Goal: Use online tool/utility: Utilize a website feature to perform a specific function

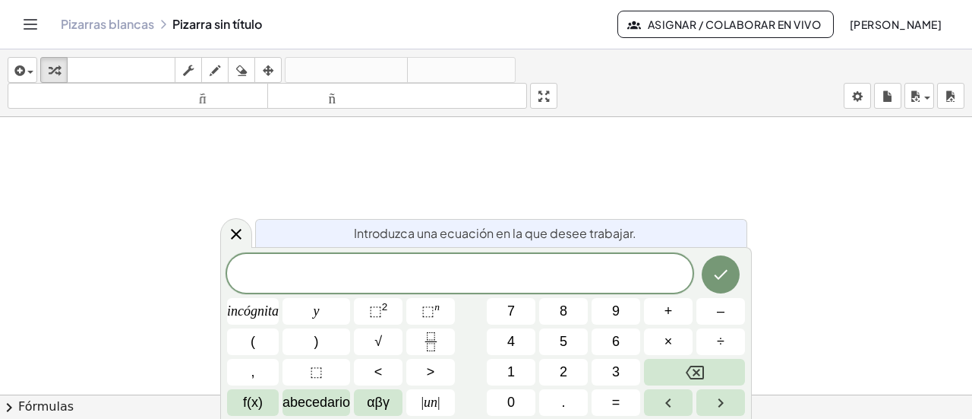
click at [495, 103] on div "insertar Seleccione uno: Expresión matemática Función Texto Vídeo de YouTube Gr…" at bounding box center [486, 83] width 972 height 68
click at [430, 265] on span at bounding box center [460, 274] width 466 height 23
click at [425, 280] on span "​" at bounding box center [460, 274] width 466 height 21
click at [495, 105] on div "insertar Seleccione uno: Expresión matemática Función Texto Vídeo de YouTube Gr…" at bounding box center [486, 83] width 972 height 68
click at [495, 100] on body "Actividades matemáticas fáciles de comprender Empezar Banco de actividades Trab…" at bounding box center [486, 209] width 972 height 419
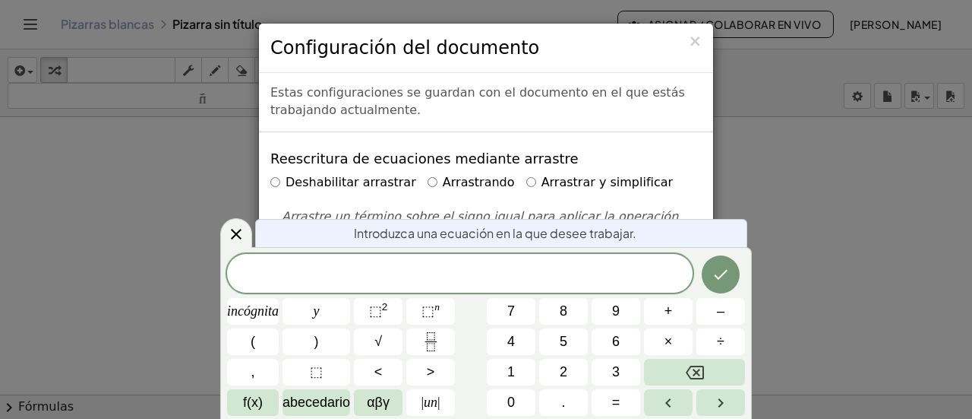
scroll to position [152, 0]
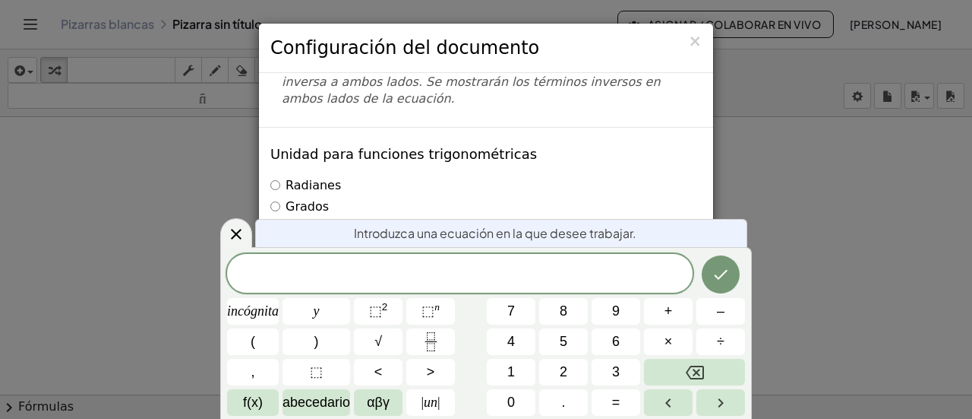
click at [495, 158] on div "× Configuración del documento Estas configuraciones se guardan con el documento…" at bounding box center [486, 209] width 972 height 419
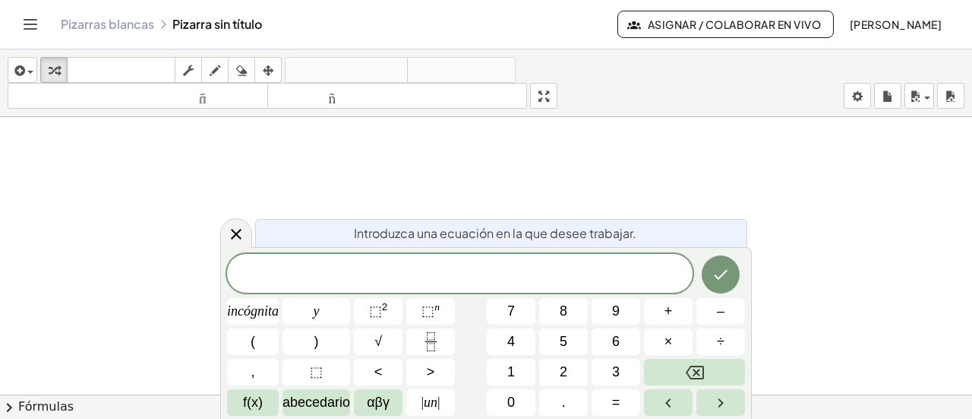
click at [403, 282] on span at bounding box center [460, 274] width 466 height 23
click at [495, 349] on span "4" at bounding box center [511, 341] width 8 height 21
click at [254, 384] on font "f(x)" at bounding box center [253, 401] width 20 height 15
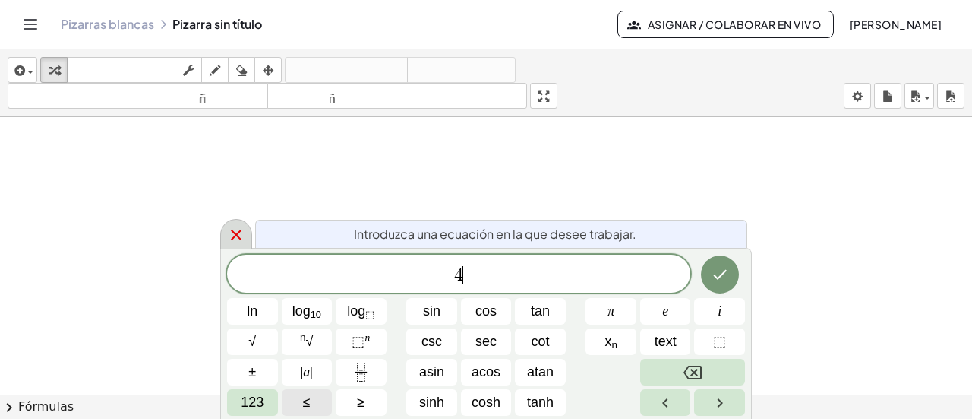
click at [232, 231] on icon at bounding box center [236, 234] width 11 height 11
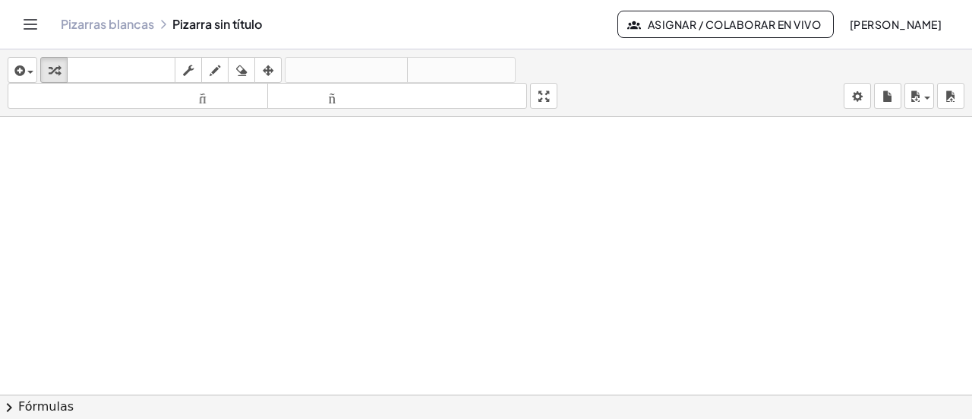
click at [407, 230] on div at bounding box center [486, 318] width 972 height 555
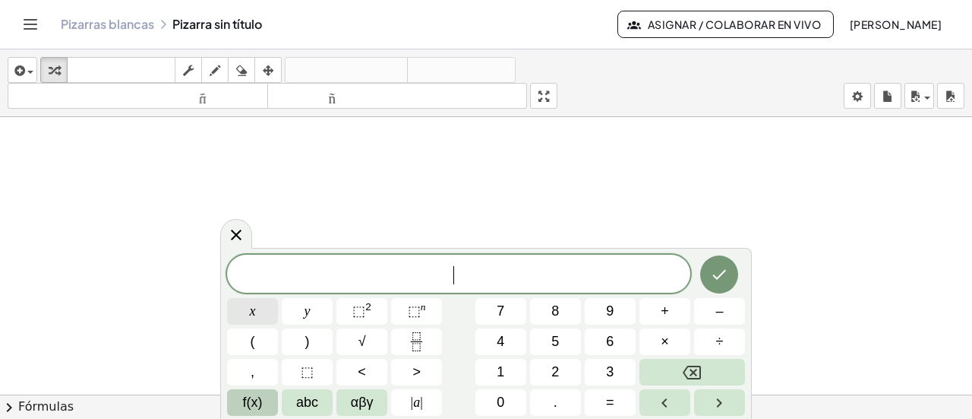
click at [248, 311] on button "x" at bounding box center [252, 311] width 51 height 27
click at [349, 309] on button "⬚ 2" at bounding box center [362, 311] width 51 height 27
click at [495, 311] on button "+" at bounding box center [665, 311] width 51 height 27
click at [495, 343] on span "4" at bounding box center [501, 341] width 8 height 21
click at [248, 311] on button "x" at bounding box center [252, 311] width 51 height 27
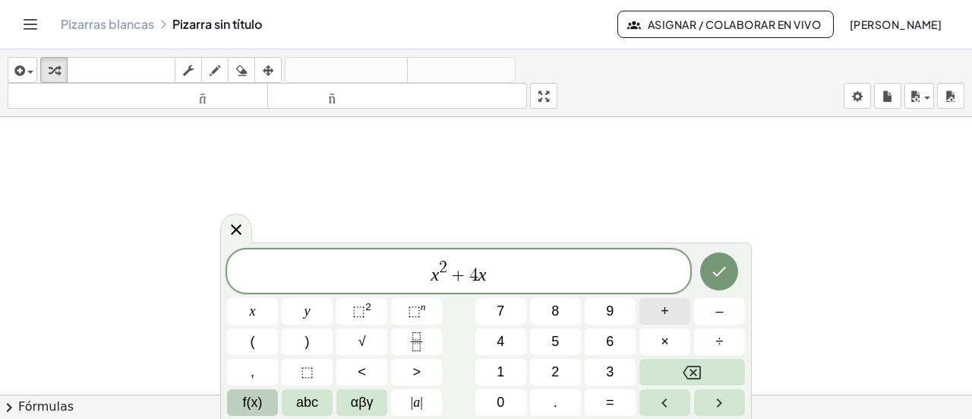
click at [495, 312] on button "+" at bounding box center [665, 311] width 51 height 27
click at [486, 341] on button "4" at bounding box center [501, 341] width 51 height 27
click at [495, 274] on icon "Done" at bounding box center [719, 271] width 18 height 18
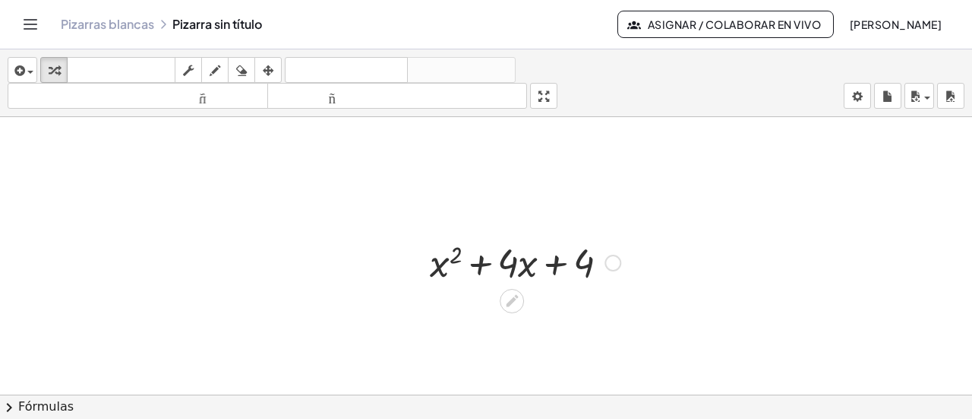
click at [495, 260] on div at bounding box center [525, 262] width 206 height 52
click at [495, 263] on div at bounding box center [613, 263] width 17 height 17
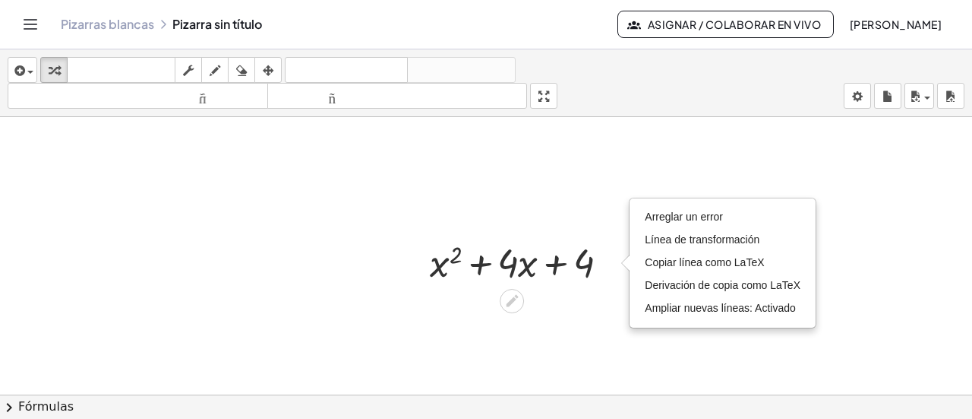
click at [450, 189] on div at bounding box center [486, 318] width 972 height 555
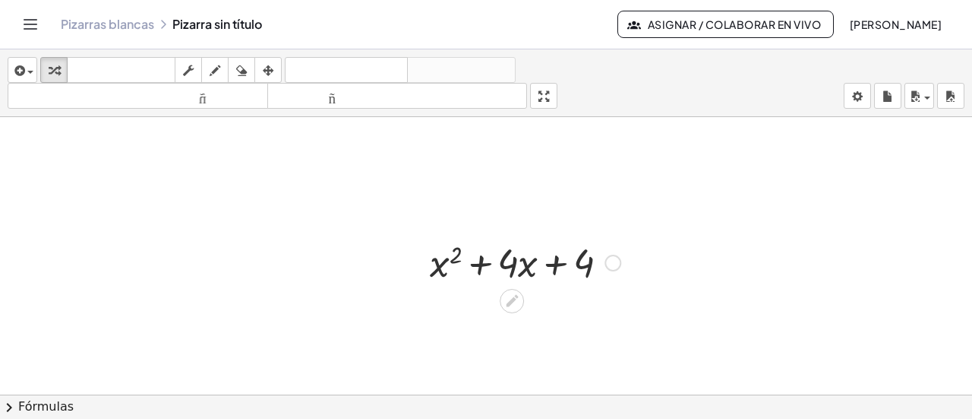
click at [495, 268] on div at bounding box center [525, 262] width 206 height 52
click at [495, 261] on div "Arreglar un error Línea de transformación Copiar línea como LaTeX Derivación de…" at bounding box center [613, 263] width 17 height 17
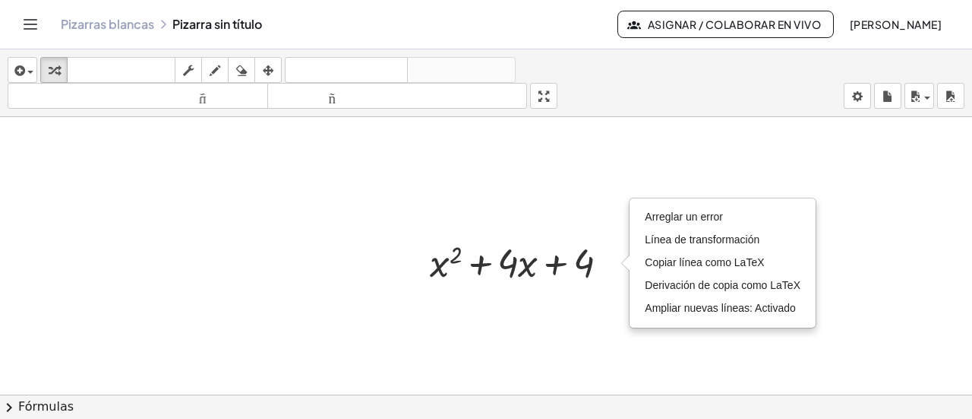
click at [495, 204] on div at bounding box center [486, 318] width 972 height 555
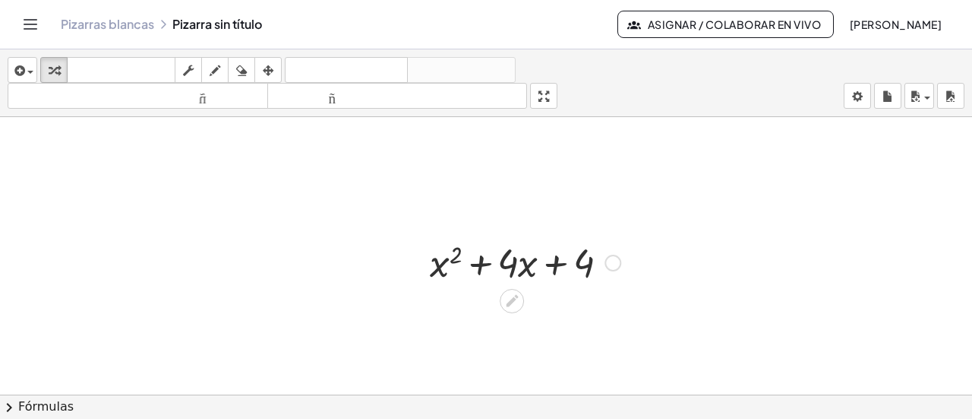
click at [460, 260] on div at bounding box center [525, 262] width 206 height 52
click at [495, 258] on div "Arreglar un error Línea de transformación Copiar línea como LaTeX Derivación de…" at bounding box center [613, 263] width 17 height 17
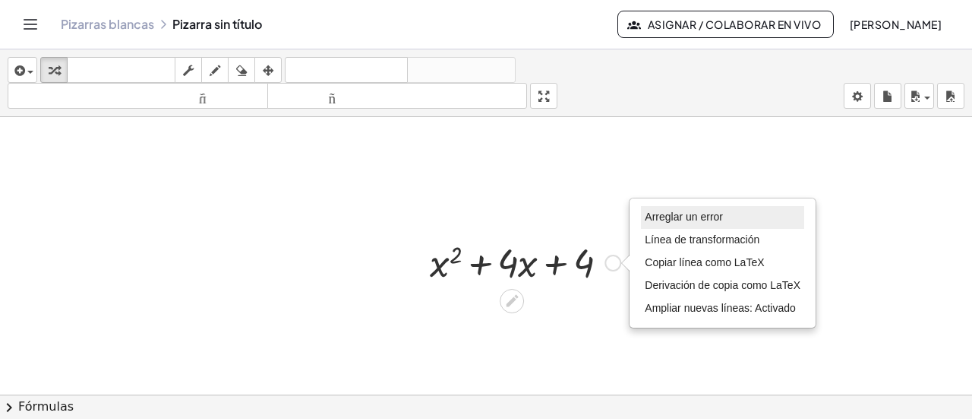
click at [495, 217] on font "Arreglar un error" at bounding box center [684, 216] width 78 height 12
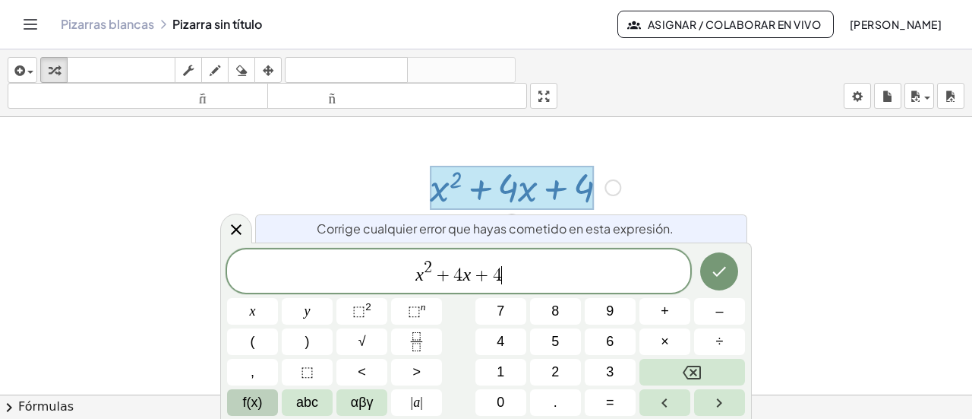
scroll to position [155, 0]
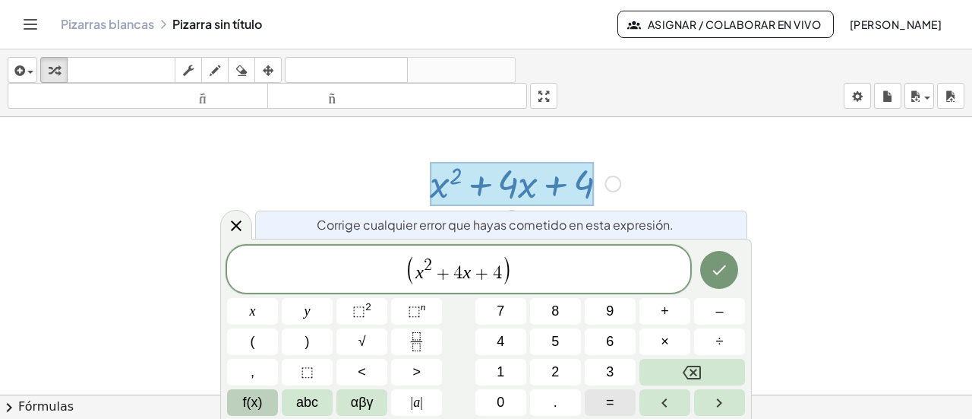
click at [495, 384] on span "=" at bounding box center [610, 402] width 8 height 21
click at [495, 384] on span "0" at bounding box center [501, 402] width 8 height 21
click at [495, 267] on icon "Hecho" at bounding box center [719, 270] width 18 height 18
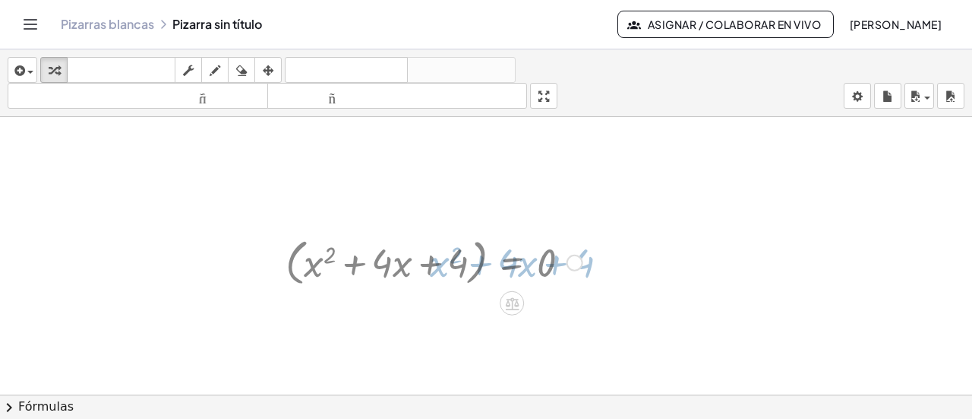
scroll to position [76, 0]
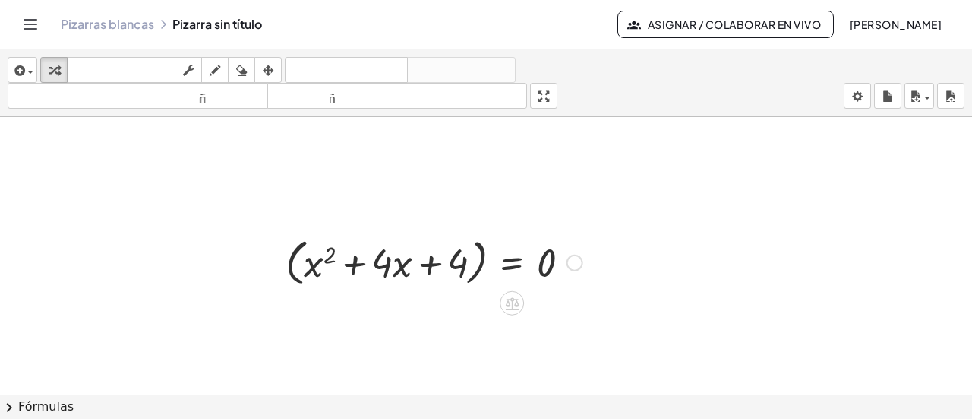
click at [495, 265] on div "Arreglar un error Línea de transformación Copiar línea como LaTeX Derivación de…" at bounding box center [575, 262] width 17 height 17
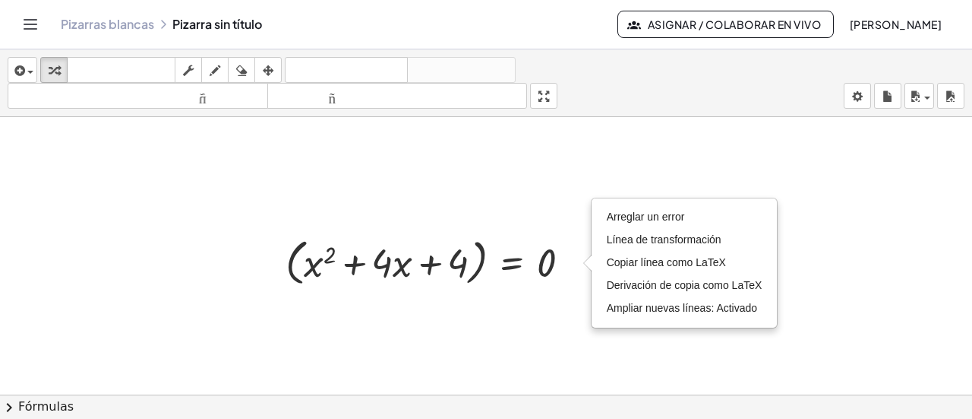
click at [495, 220] on div at bounding box center [486, 318] width 972 height 555
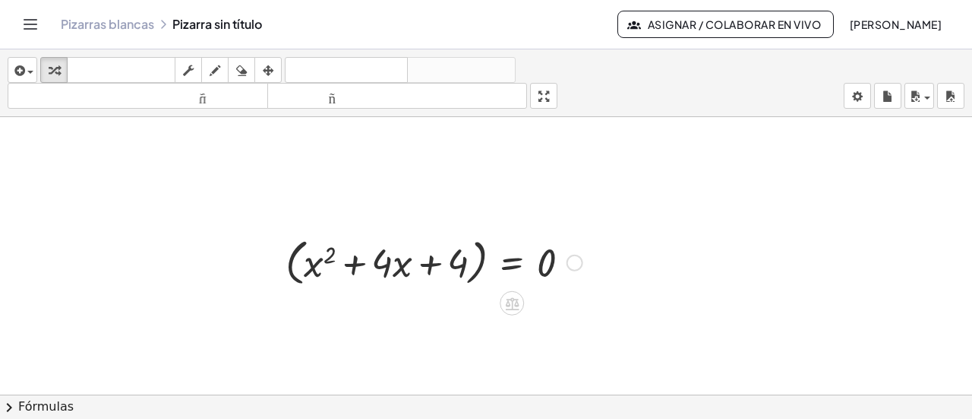
click at [456, 274] on div at bounding box center [434, 261] width 312 height 58
click at [463, 262] on div at bounding box center [434, 261] width 312 height 58
click at [430, 266] on div at bounding box center [434, 261] width 312 height 58
click at [360, 255] on div at bounding box center [434, 261] width 312 height 58
drag, startPoint x: 462, startPoint y: 262, endPoint x: 617, endPoint y: 266, distance: 155.0
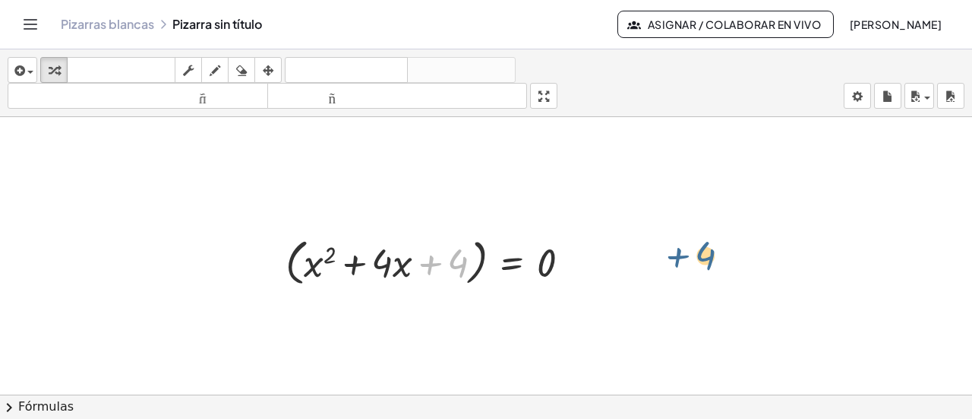
drag, startPoint x: 463, startPoint y: 264, endPoint x: 706, endPoint y: 262, distance: 242.4
click at [495, 256] on div "Arreglar un error Línea de transformación Copiar línea como LaTeX Derivación de…" at bounding box center [575, 262] width 17 height 17
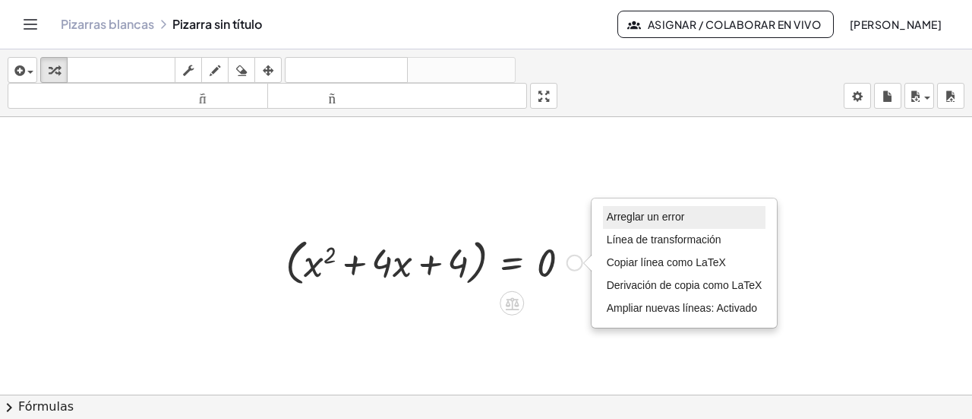
click at [495, 213] on font "Arreglar un error" at bounding box center [646, 216] width 78 height 12
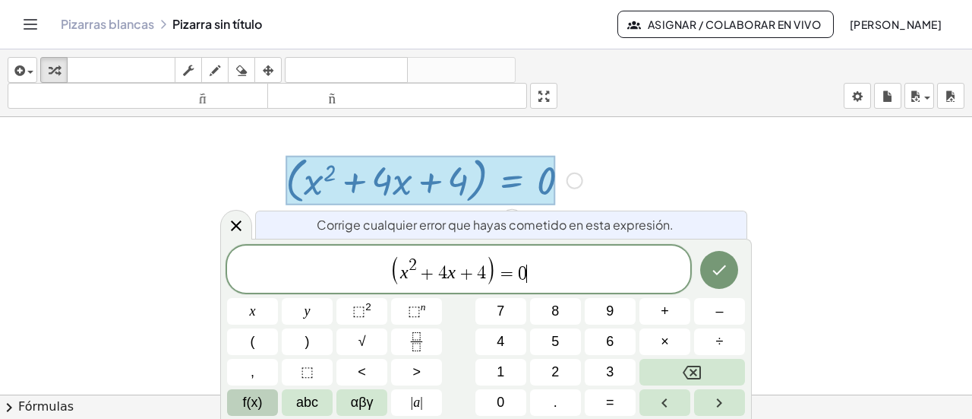
scroll to position [158, 0]
click at [495, 273] on span "( x 2 + 4 x + 4 ) = 0 ​" at bounding box center [458, 270] width 463 height 31
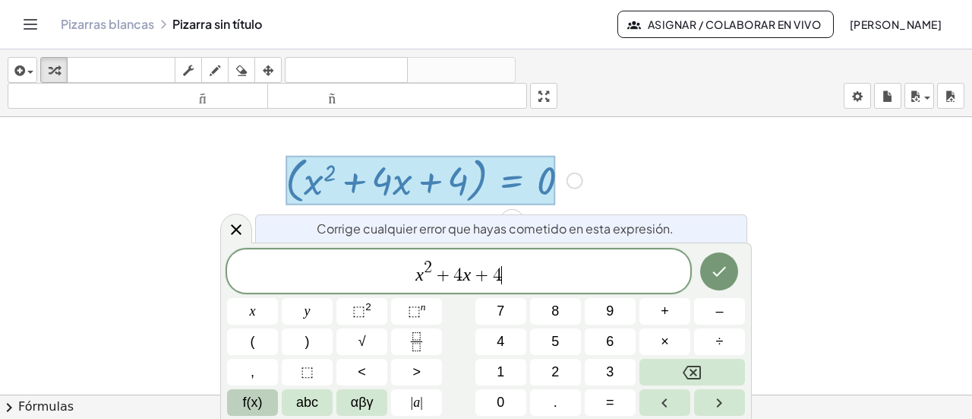
click at [495, 274] on span "x 2 + 4 x + 4 ​" at bounding box center [458, 271] width 463 height 27
click at [495, 384] on span "=" at bounding box center [610, 402] width 8 height 21
click at [495, 384] on span "0" at bounding box center [501, 402] width 8 height 21
click at [495, 276] on button "Hecho" at bounding box center [719, 271] width 38 height 38
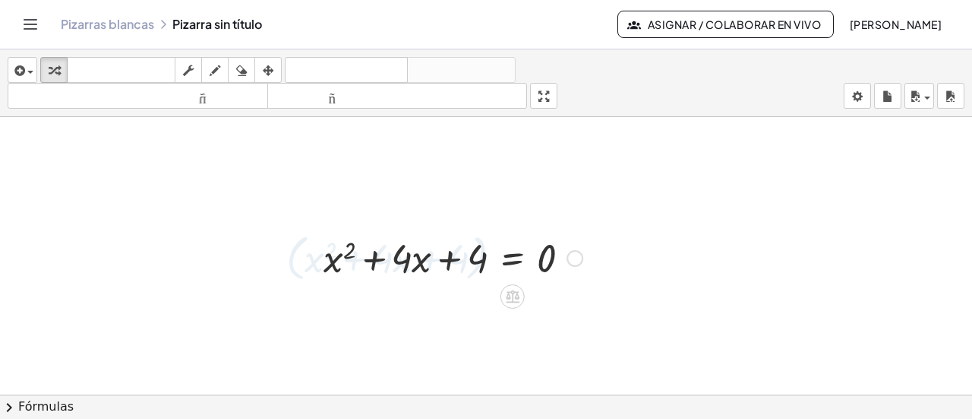
scroll to position [76, 0]
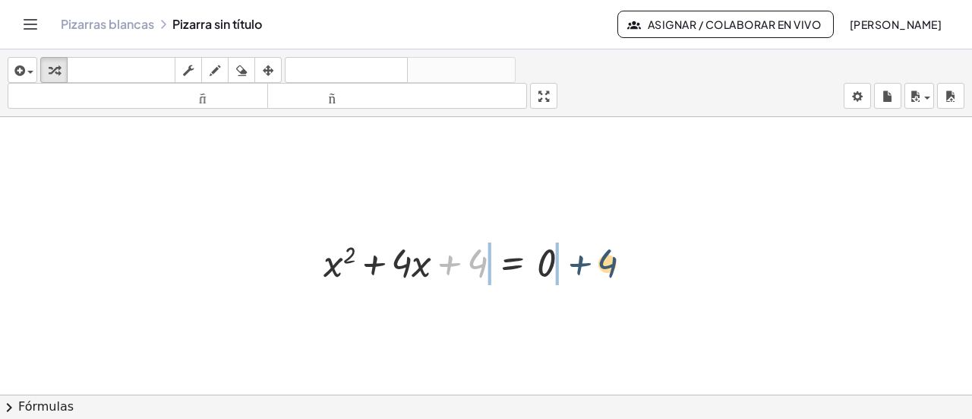
drag, startPoint x: 479, startPoint y: 271, endPoint x: 635, endPoint y: 286, distance: 157.2
click at [495, 286] on div "+ 4 + x 2 + · 4 · x + 4 = 0 Arreglar un error Línea de transformación Copiar lí…" at bounding box center [486, 318] width 972 height 555
click at [473, 261] on div at bounding box center [453, 262] width 274 height 52
click at [495, 258] on div "Arreglar un error Línea de transformación Copiar línea como LaTeX Derivación de…" at bounding box center [575, 263] width 17 height 17
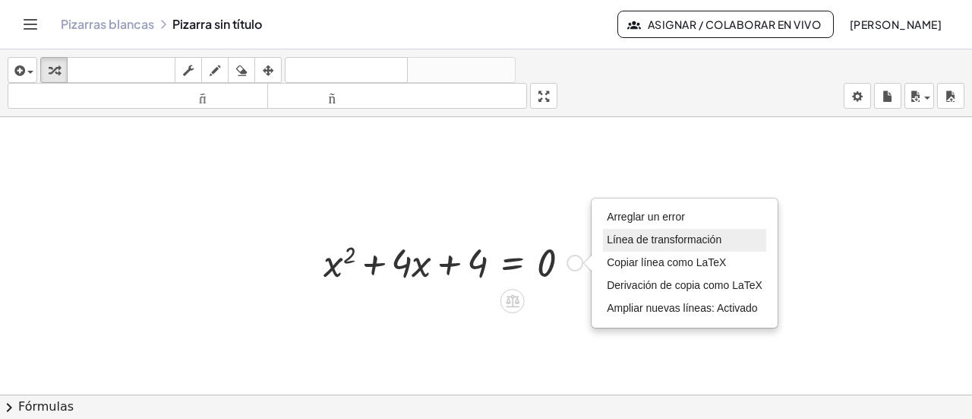
click at [495, 235] on font "Línea de transformación" at bounding box center [664, 239] width 115 height 12
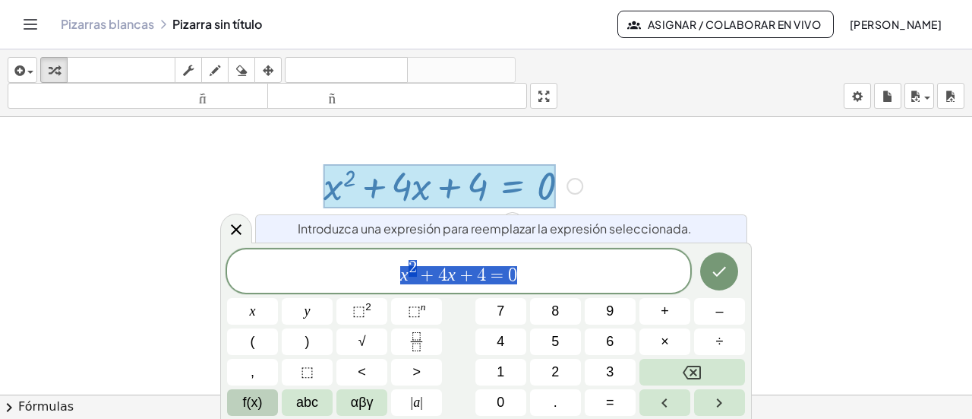
scroll to position [155, 0]
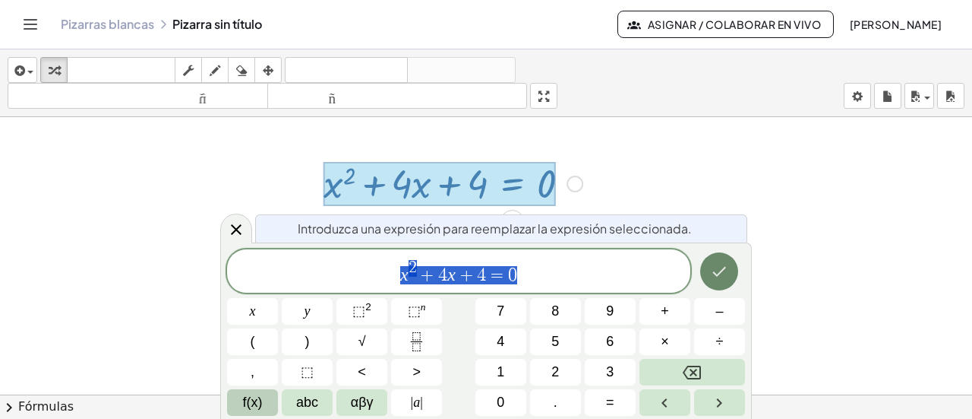
click at [495, 265] on icon "Hecho" at bounding box center [719, 271] width 18 height 18
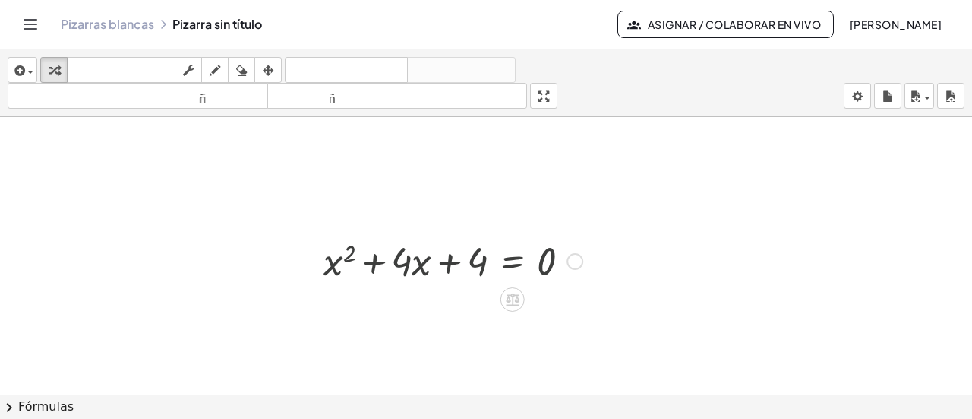
scroll to position [76, 0]
click at [495, 264] on div at bounding box center [575, 263] width 17 height 17
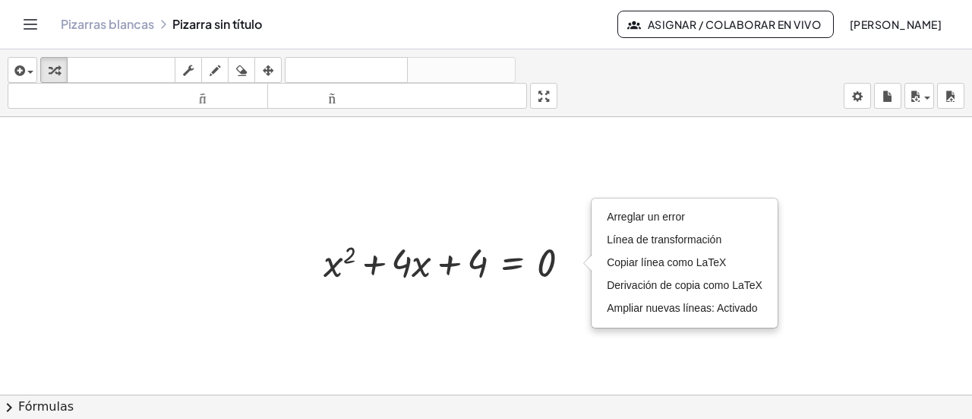
click at [380, 160] on div at bounding box center [486, 318] width 972 height 555
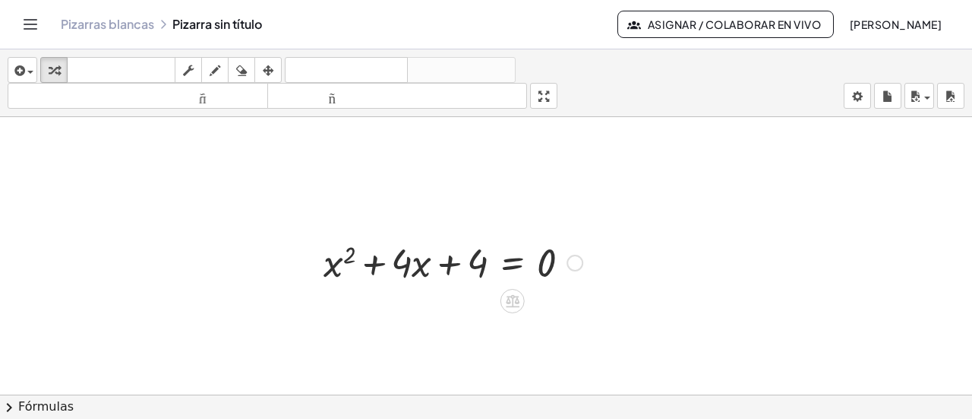
click at [495, 267] on div at bounding box center [453, 262] width 274 height 52
click at [495, 261] on div "Arreglar un error Línea de transformación Copiar línea como LaTeX Derivación de…" at bounding box center [575, 263] width 17 height 17
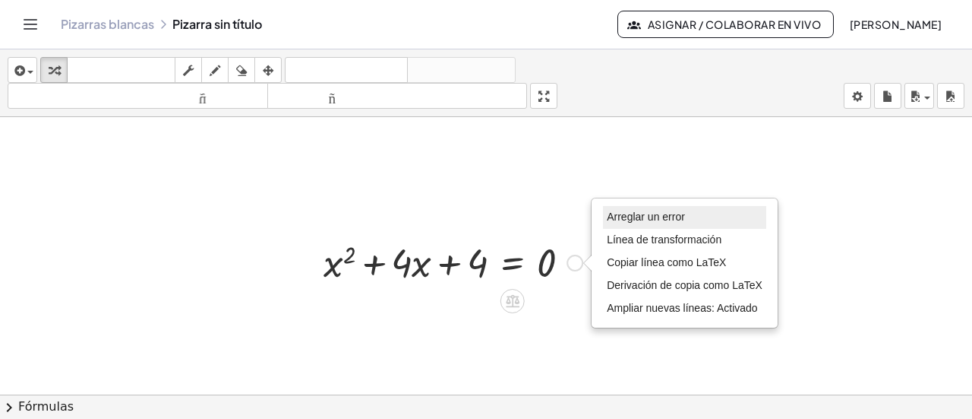
click at [495, 216] on font "Arreglar un error" at bounding box center [646, 216] width 78 height 12
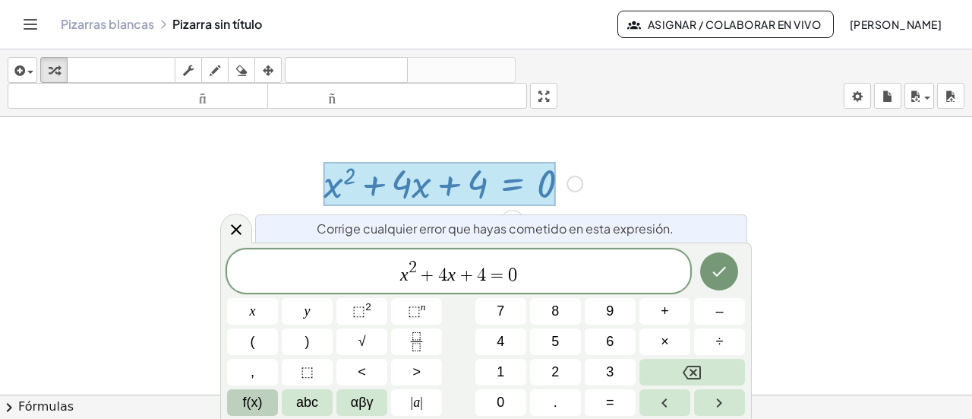
scroll to position [155, 0]
click at [420, 271] on span "+" at bounding box center [428, 275] width 22 height 18
click at [495, 276] on icon "Hecho" at bounding box center [719, 271] width 18 height 18
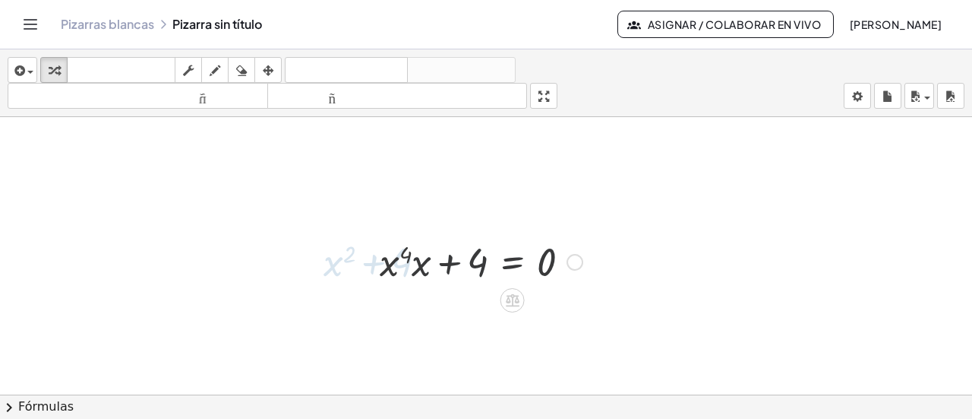
scroll to position [76, 0]
click at [417, 262] on div at bounding box center [481, 262] width 218 height 52
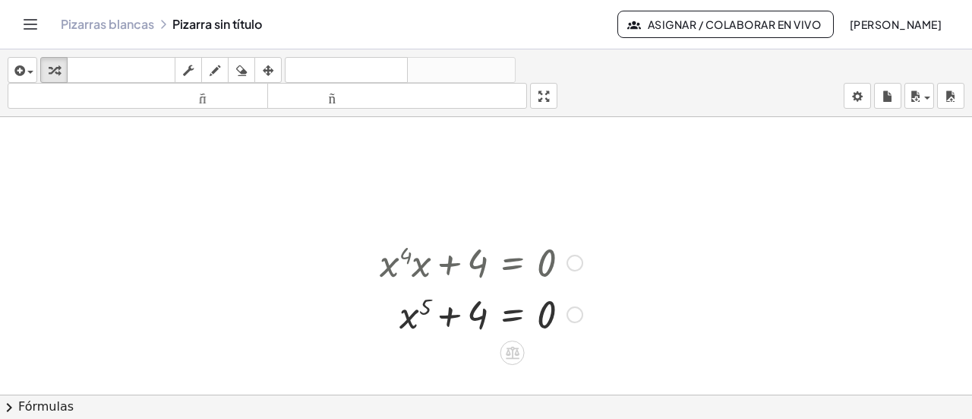
click at [495, 317] on div "Arreglar un error Línea de transformación Copiar línea como LaTeX Derivación de…" at bounding box center [575, 314] width 17 height 17
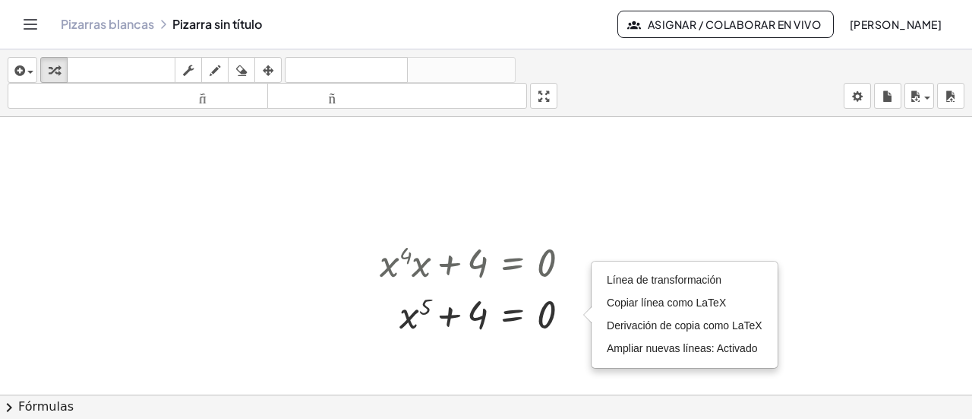
click at [495, 245] on div at bounding box center [486, 318] width 972 height 555
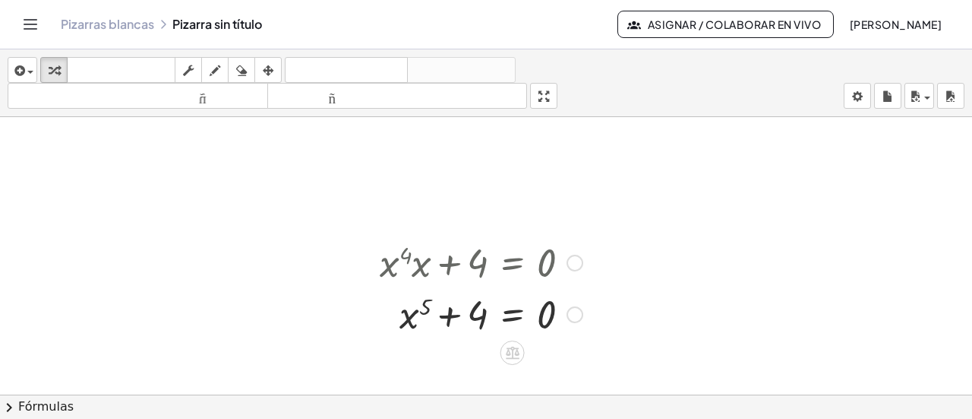
click at [495, 321] on div at bounding box center [481, 313] width 218 height 52
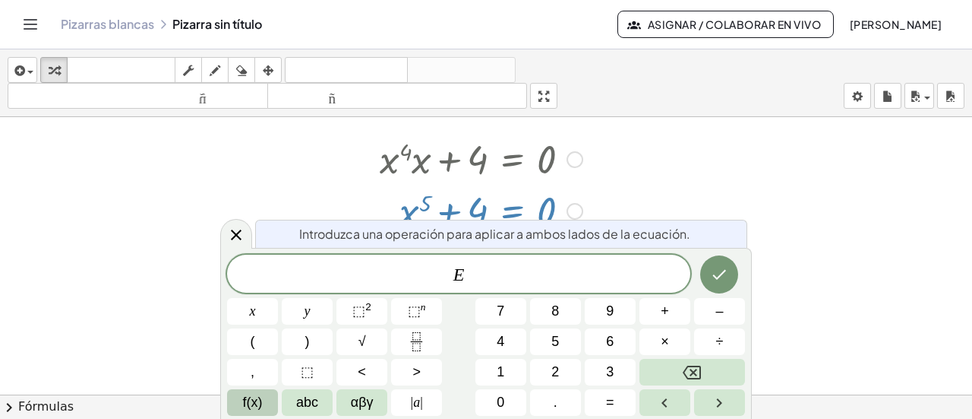
scroll to position [183, 0]
click at [495, 280] on icon "Hecho" at bounding box center [719, 274] width 18 height 18
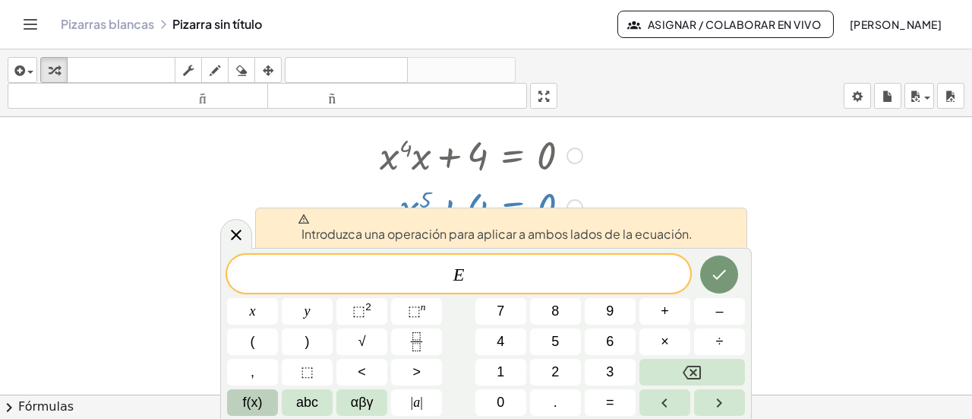
click at [495, 197] on div at bounding box center [486, 211] width 972 height 555
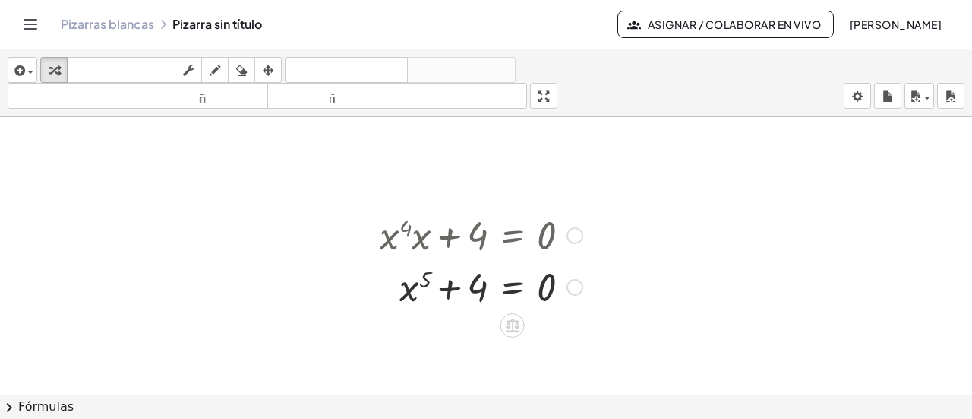
scroll to position [76, 0]
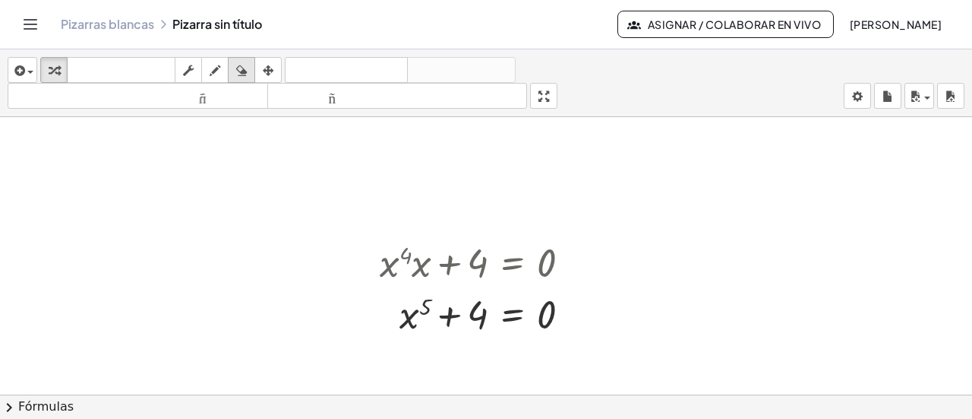
click at [243, 71] on icon "button" at bounding box center [241, 71] width 11 height 18
click at [21, 384] on font "Fórmulas" at bounding box center [45, 406] width 55 height 14
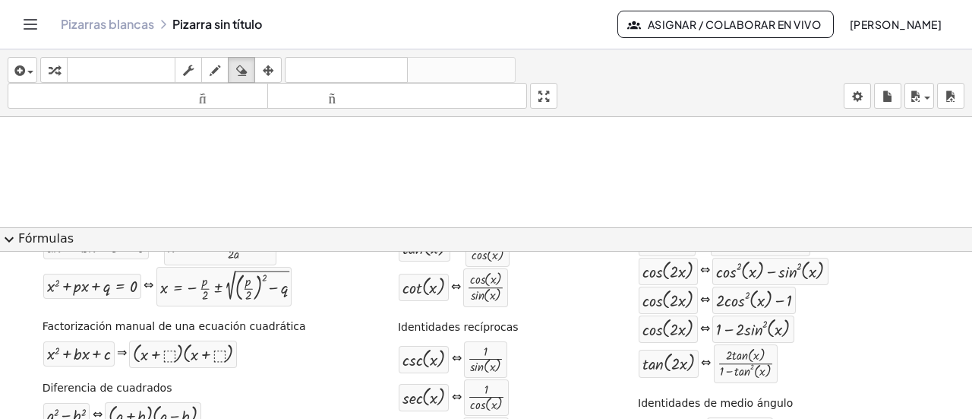
scroll to position [0, 0]
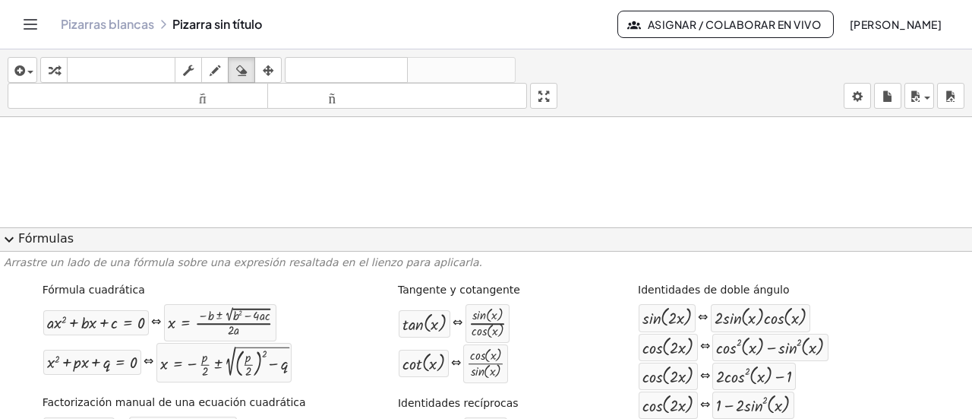
click at [495, 198] on div at bounding box center [486, 304] width 972 height 526
drag, startPoint x: 3, startPoint y: 235, endPoint x: 12, endPoint y: 238, distance: 9.6
click at [4, 236] on span "expand_more" at bounding box center [9, 239] width 18 height 18
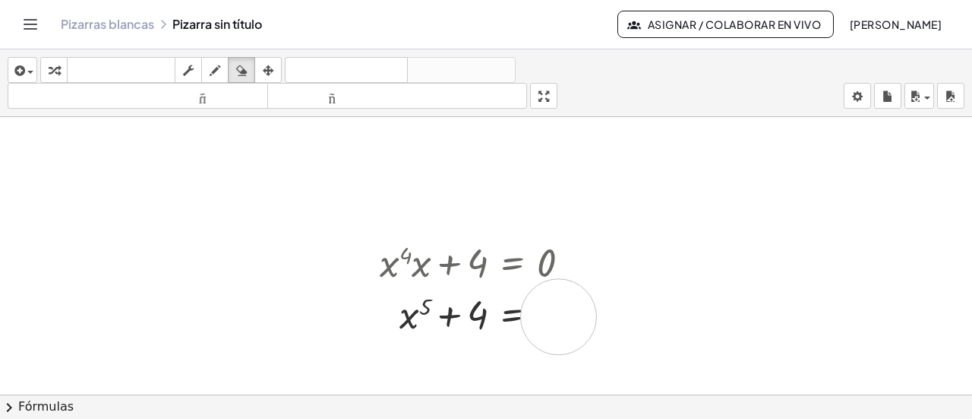
click at [495, 315] on div at bounding box center [486, 318] width 972 height 555
click at [495, 314] on div at bounding box center [486, 318] width 972 height 555
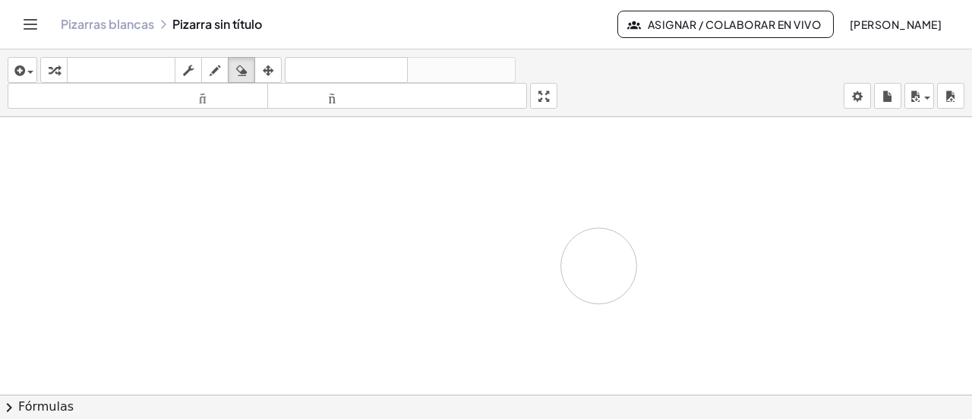
drag, startPoint x: 549, startPoint y: 317, endPoint x: 603, endPoint y: 267, distance: 73.1
click at [495, 265] on div at bounding box center [486, 318] width 972 height 555
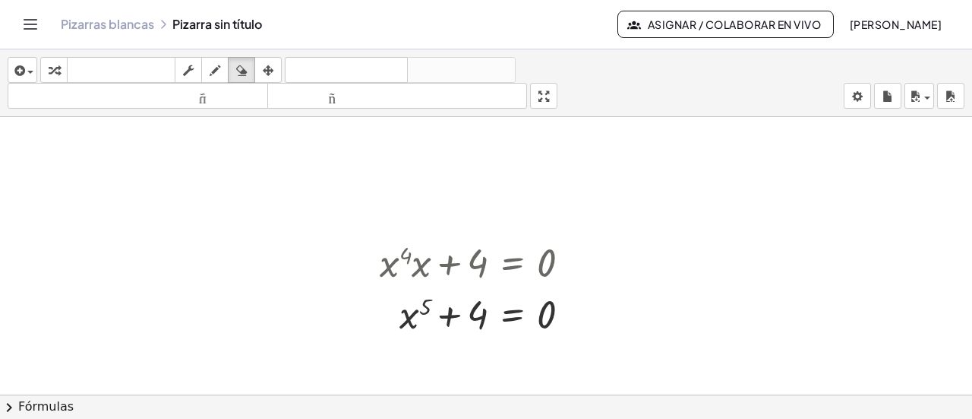
click at [495, 256] on div at bounding box center [486, 318] width 972 height 555
click at [495, 258] on div at bounding box center [486, 318] width 972 height 555
drag, startPoint x: 536, startPoint y: 259, endPoint x: 374, endPoint y: 263, distance: 162.6
click at [389, 263] on div at bounding box center [486, 318] width 972 height 555
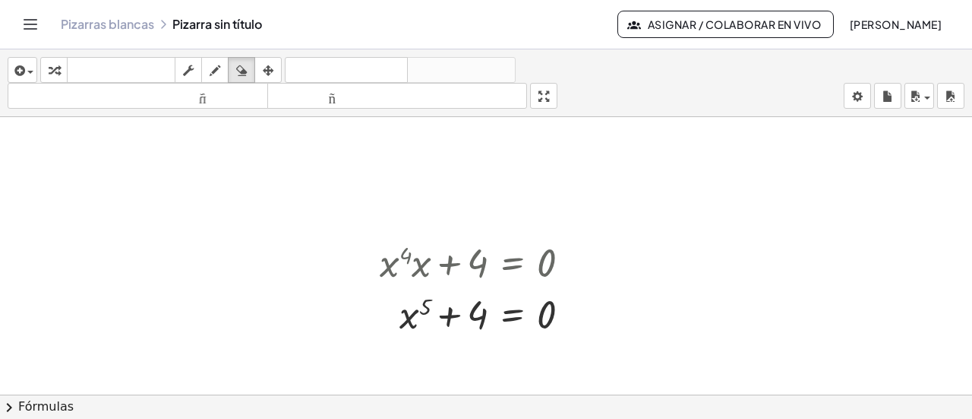
click at [463, 292] on div at bounding box center [486, 318] width 972 height 555
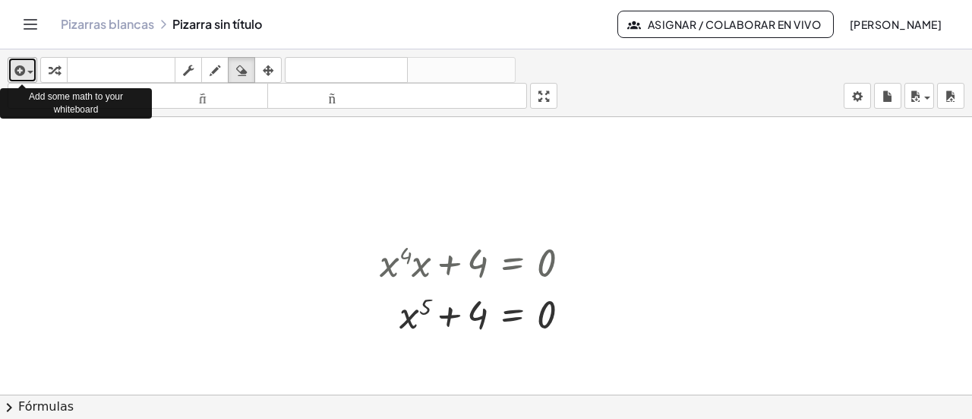
click at [18, 70] on icon "button" at bounding box center [18, 71] width 14 height 18
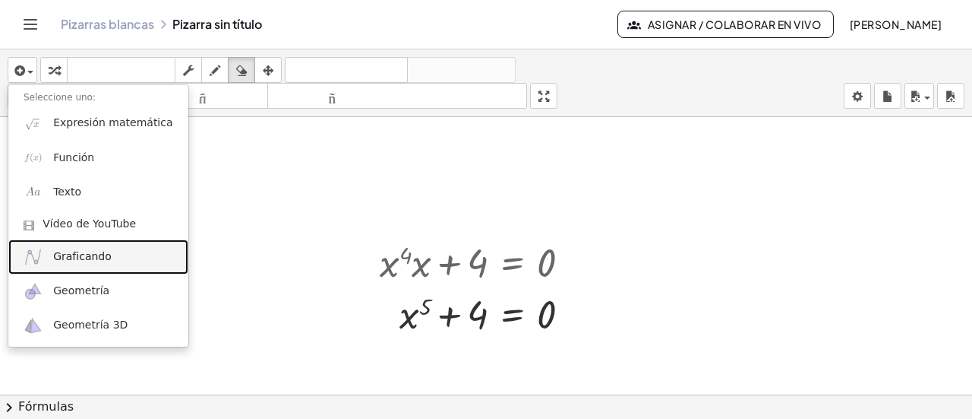
click at [65, 255] on font "Graficando" at bounding box center [82, 256] width 58 height 12
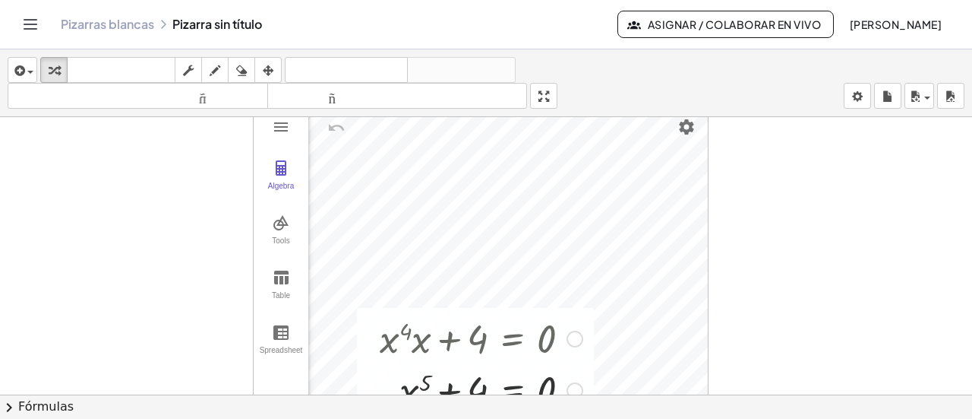
click at [495, 334] on div at bounding box center [481, 337] width 218 height 52
click at [495, 341] on div at bounding box center [575, 338] width 17 height 17
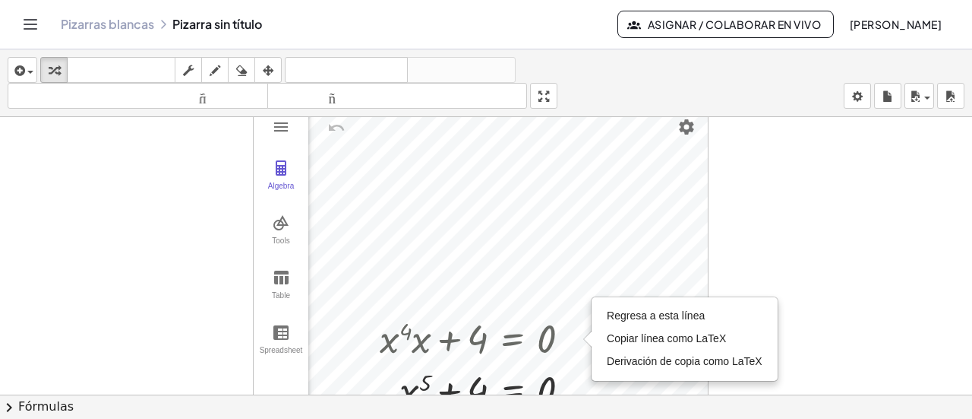
click at [495, 312] on div at bounding box center [486, 394] width 972 height 555
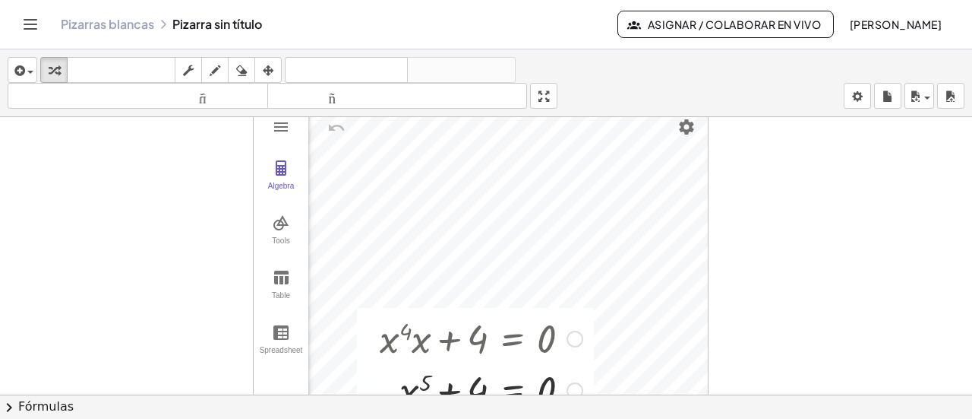
click at [495, 384] on div "Línea de transformación Copiar línea como LaTeX Derivación de copia como LaTeX …" at bounding box center [575, 390] width 17 height 17
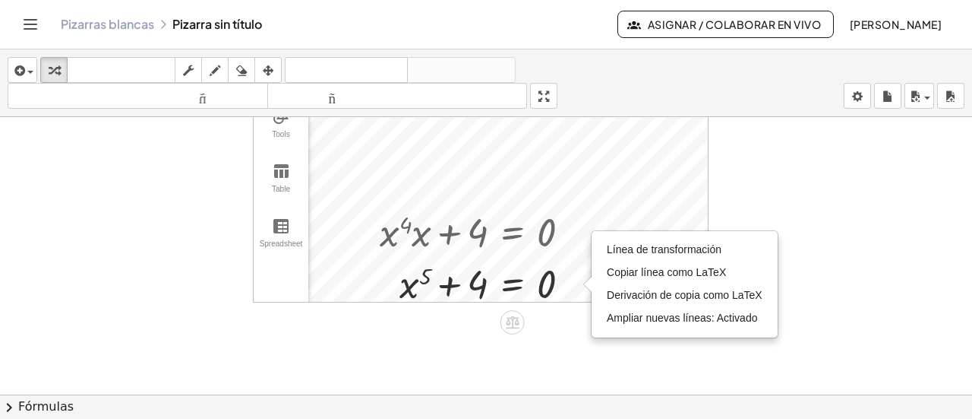
scroll to position [152, 0]
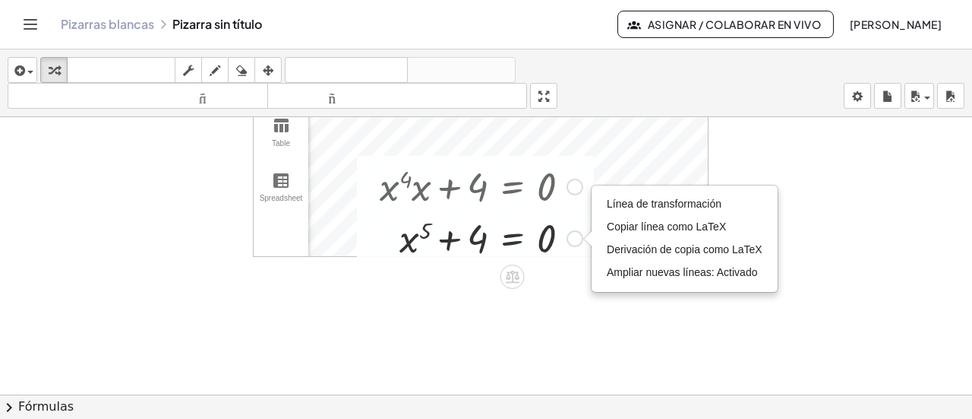
click at [495, 189] on div "Regresa a esta línea Copiar línea como LaTeX Derivación de copia como LaTeX" at bounding box center [575, 187] width 17 height 17
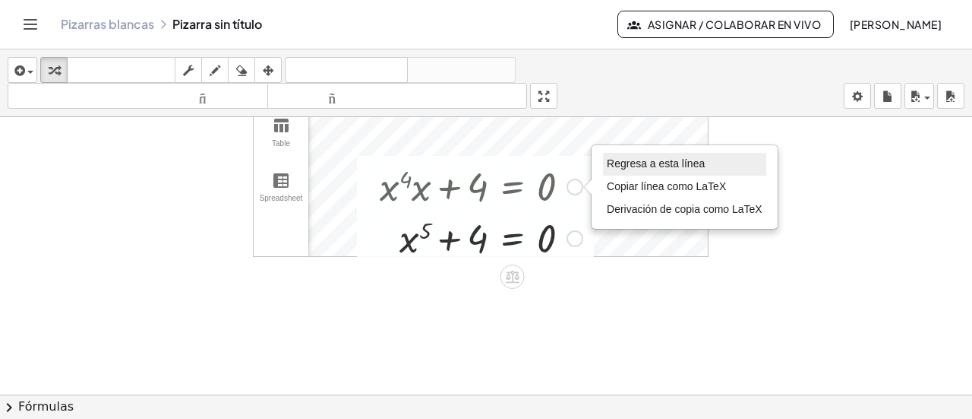
click at [495, 164] on font "Regresa a esta línea" at bounding box center [656, 163] width 98 height 12
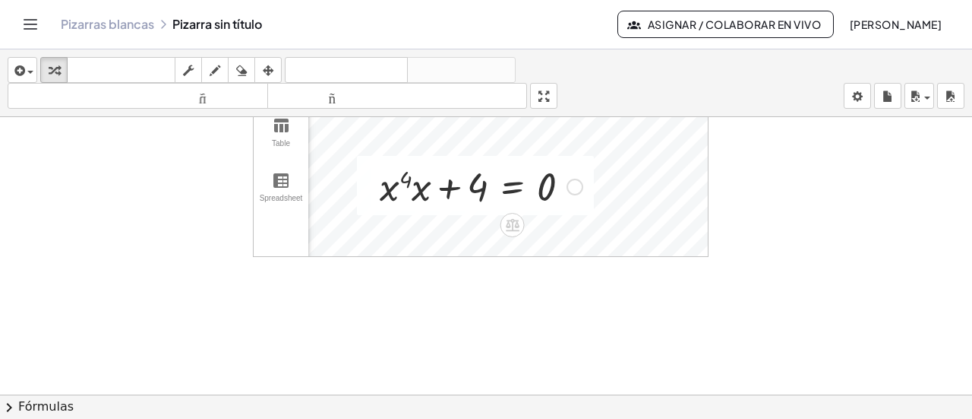
click at [495, 183] on div "Regresa a esta línea Copiar línea como LaTeX Derivación de copia como LaTeX" at bounding box center [575, 187] width 17 height 17
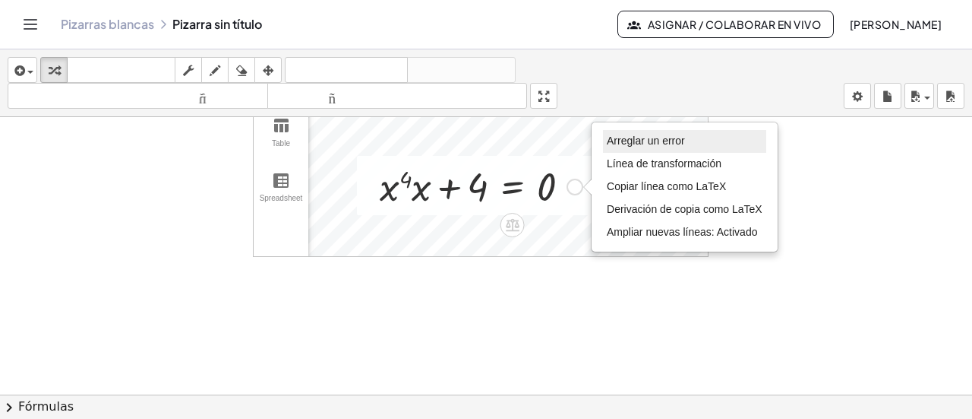
click at [495, 139] on li "Arreglar un error" at bounding box center [684, 141] width 163 height 23
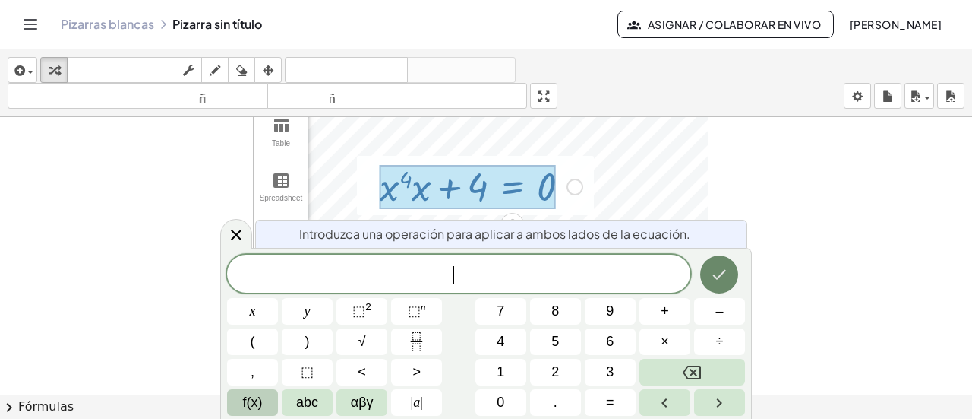
click at [495, 277] on button "Hecho" at bounding box center [719, 274] width 38 height 38
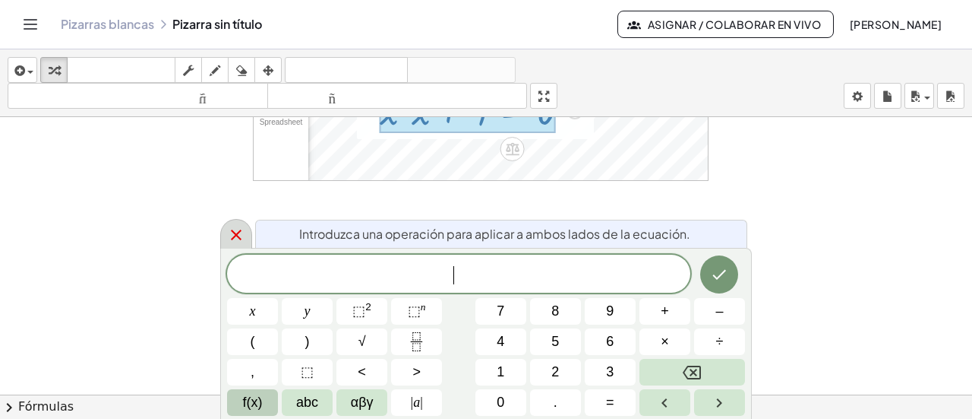
click at [232, 231] on icon at bounding box center [236, 234] width 11 height 11
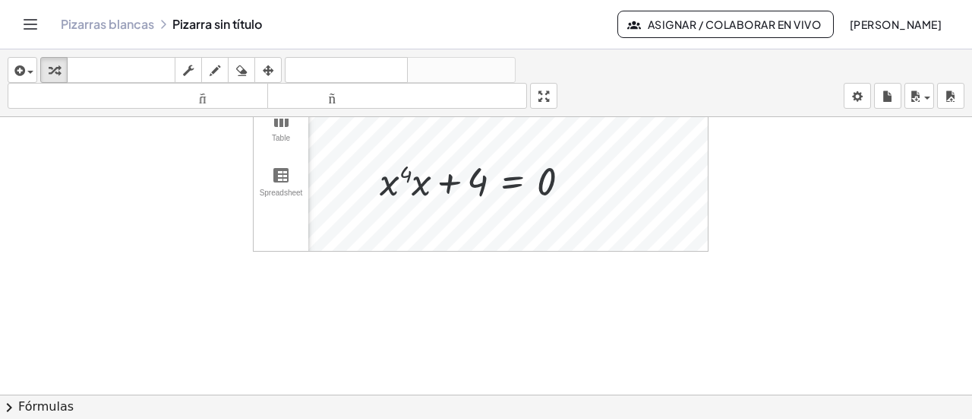
scroll to position [152, 0]
click at [495, 175] on div at bounding box center [481, 186] width 218 height 52
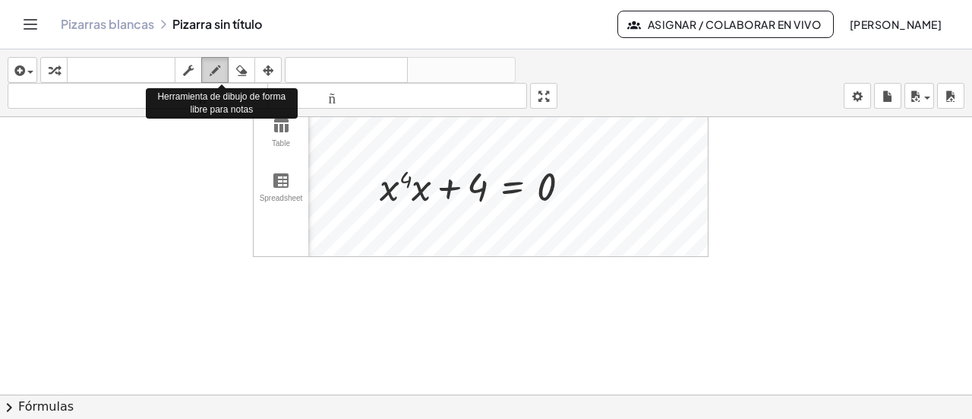
click at [216, 67] on icon "button" at bounding box center [215, 71] width 11 height 18
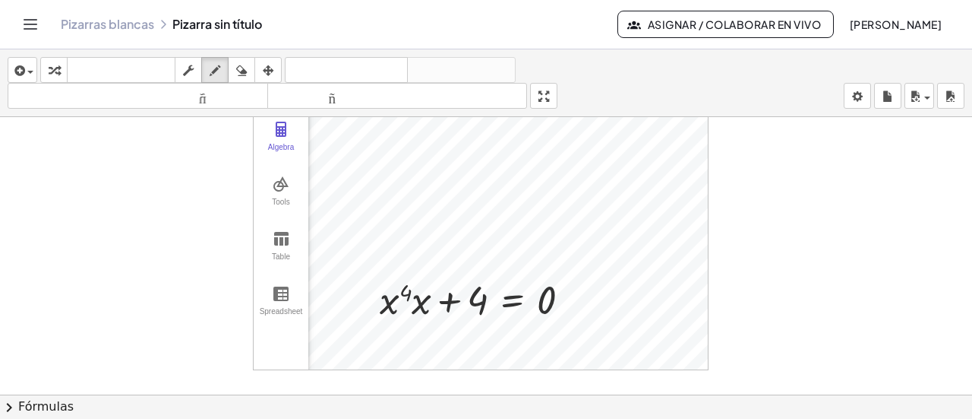
scroll to position [0, 0]
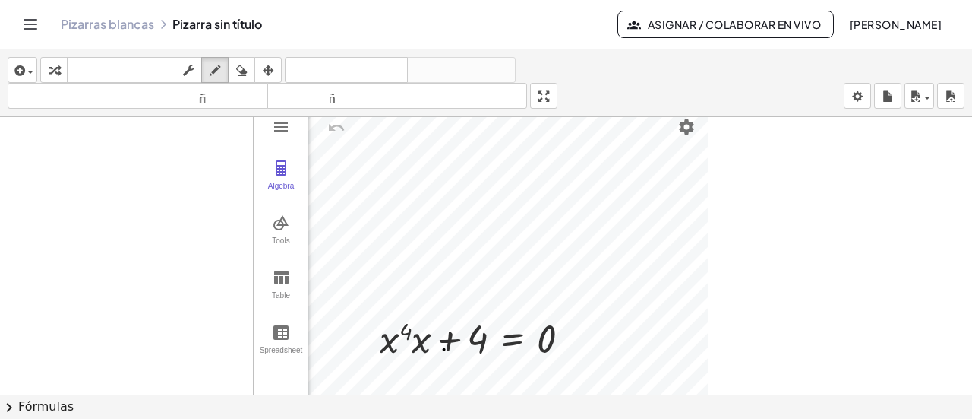
click at [444, 348] on div at bounding box center [486, 394] width 972 height 555
click at [430, 346] on div at bounding box center [486, 394] width 972 height 555
drag, startPoint x: 394, startPoint y: 324, endPoint x: 523, endPoint y: 365, distance: 136.0
click at [495, 362] on div at bounding box center [486, 394] width 972 height 555
drag, startPoint x: 393, startPoint y: 358, endPoint x: 542, endPoint y: 369, distance: 150.1
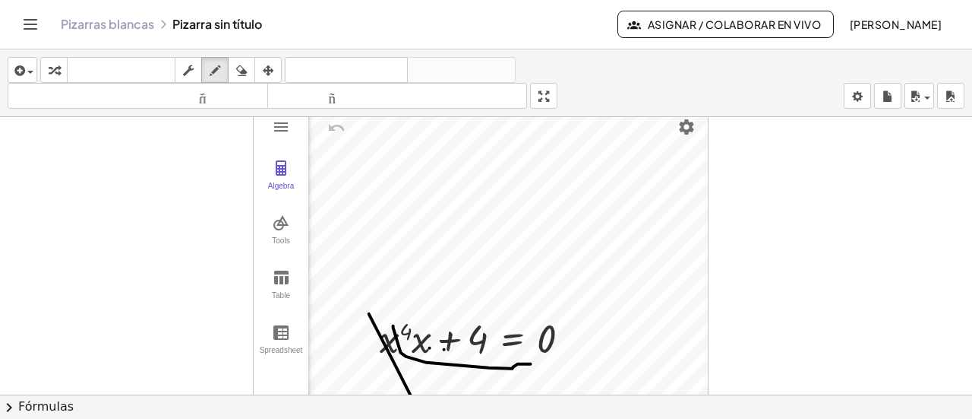
click at [495, 365] on div at bounding box center [486, 394] width 972 height 555
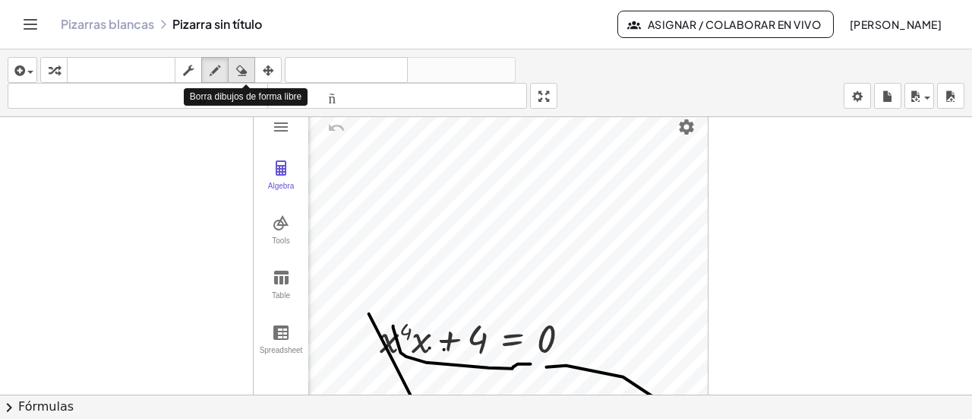
click at [239, 57] on button "borrar" at bounding box center [241, 70] width 27 height 26
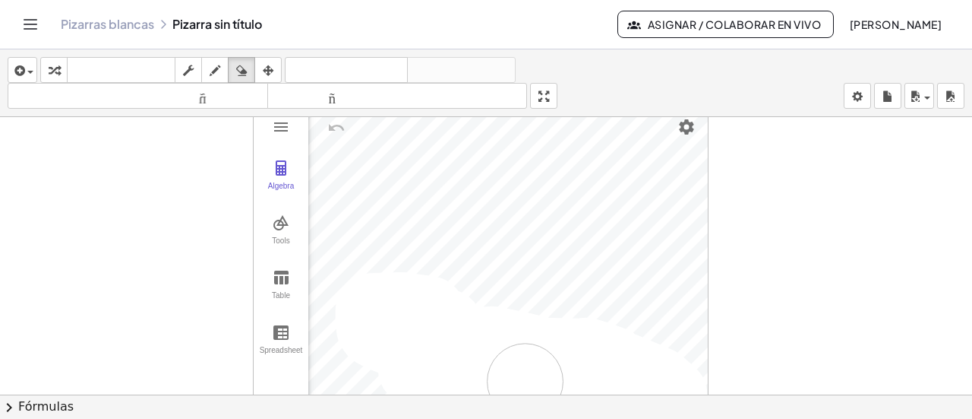
drag, startPoint x: 447, startPoint y: 328, endPoint x: 542, endPoint y: 381, distance: 108.5
click at [495, 381] on div at bounding box center [486, 394] width 972 height 555
click at [495, 351] on div at bounding box center [486, 394] width 972 height 555
click at [495, 340] on div at bounding box center [486, 394] width 972 height 555
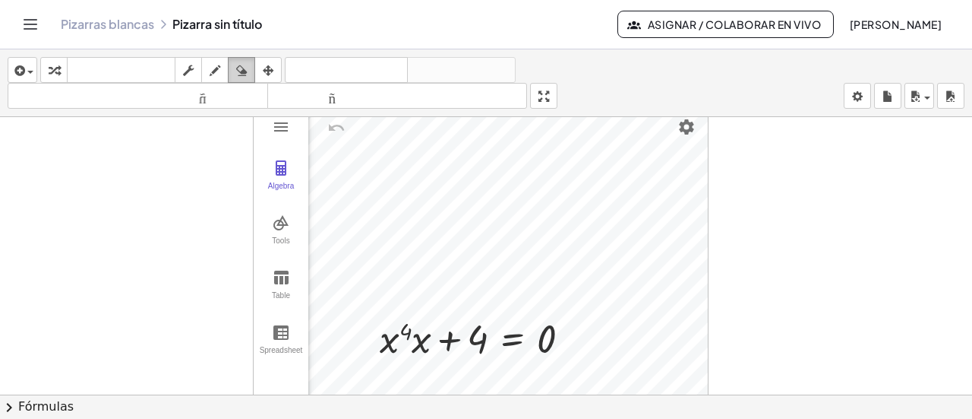
click at [236, 61] on div "button" at bounding box center [242, 70] width 20 height 18
click at [391, 335] on div at bounding box center [486, 394] width 972 height 555
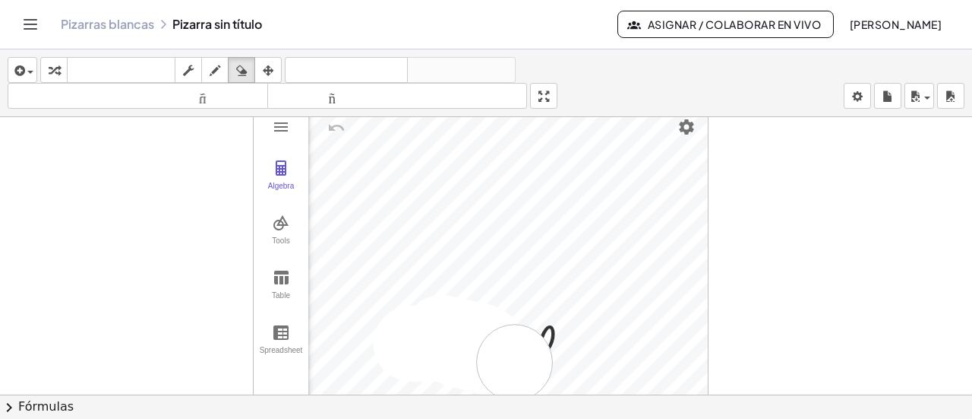
drag, startPoint x: 412, startPoint y: 342, endPoint x: 511, endPoint y: 360, distance: 100.4
click at [495, 360] on div at bounding box center [486, 394] width 972 height 555
drag, startPoint x: 214, startPoint y: 14, endPoint x: 217, endPoint y: 22, distance: 8.9
click at [214, 14] on div "Pizarras [PERSON_NAME] Pizarra sin título Asignar / Colaborar en vivo [PERSON_N…" at bounding box center [486, 24] width 936 height 49
click at [219, 24] on div "Pizarras blancas Pizarra sin título" at bounding box center [339, 24] width 557 height 15
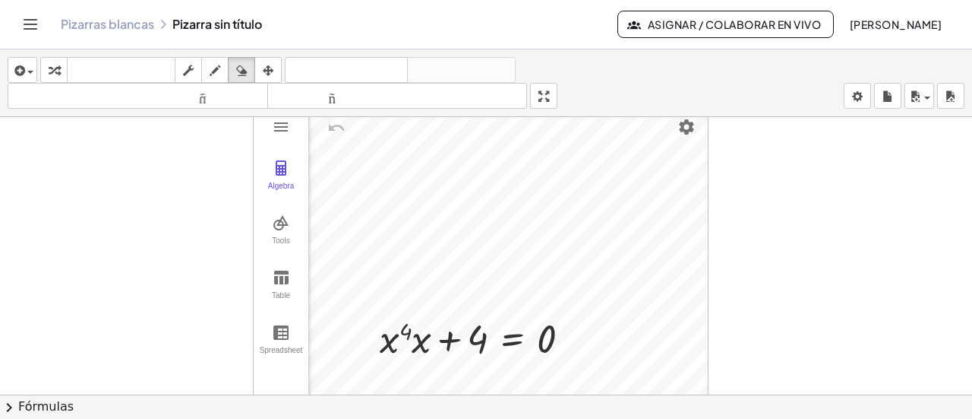
click at [158, 22] on icon at bounding box center [163, 24] width 12 height 12
click at [119, 19] on font "Pizarras blancas" at bounding box center [107, 24] width 93 height 16
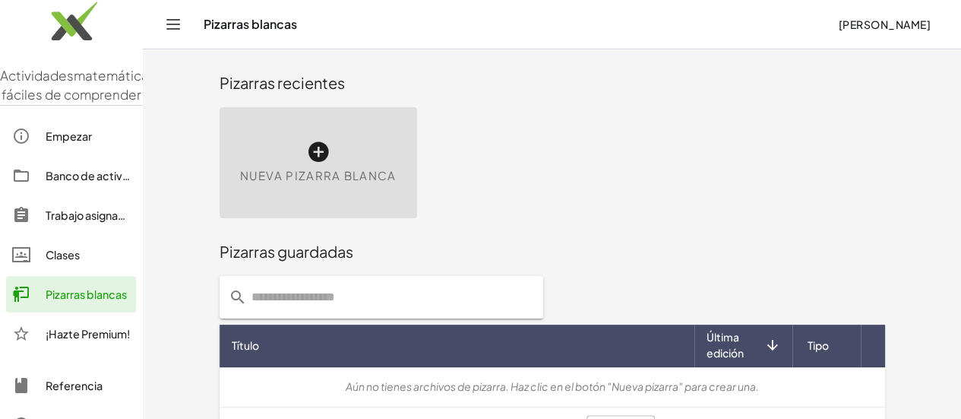
click at [240, 168] on font "Nueva pizarra blanca" at bounding box center [318, 175] width 157 height 14
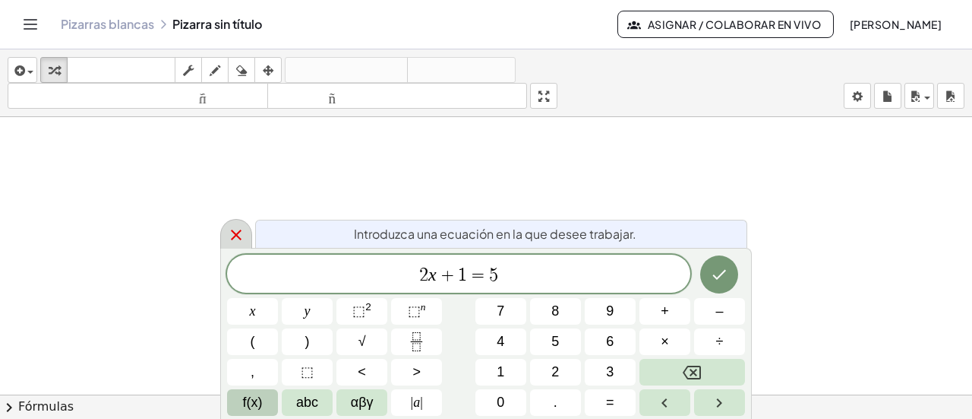
click at [221, 230] on div at bounding box center [236, 234] width 32 height 30
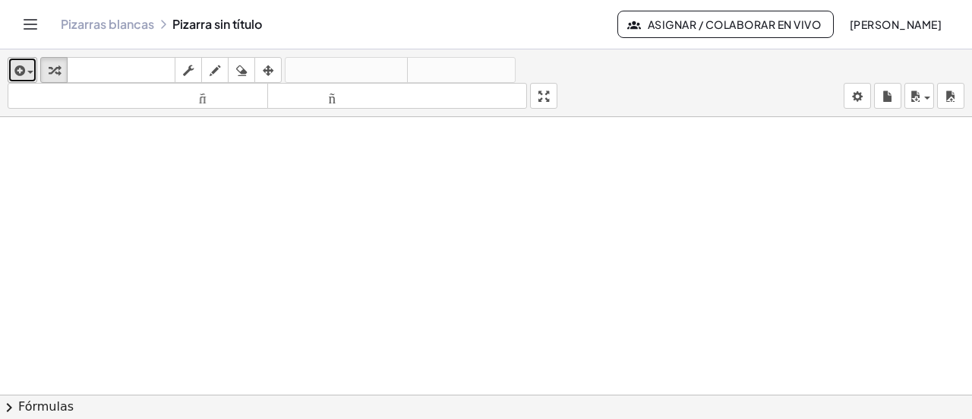
click at [24, 71] on icon "button" at bounding box center [18, 71] width 14 height 18
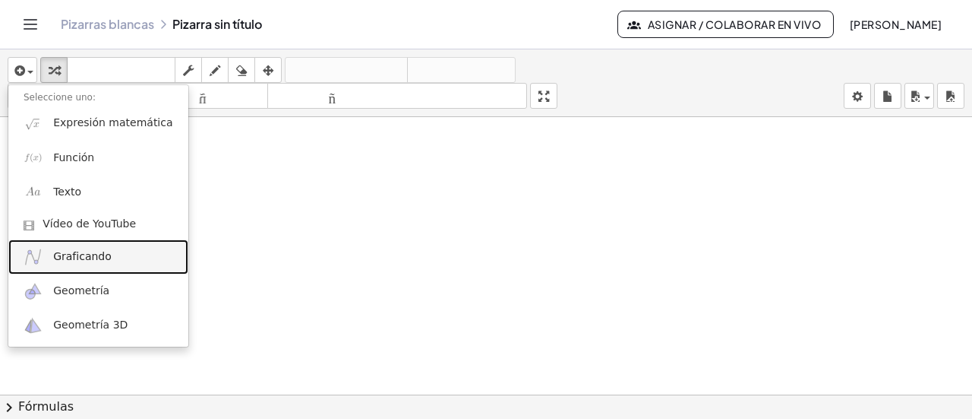
click at [85, 258] on font "Graficando" at bounding box center [82, 256] width 58 height 12
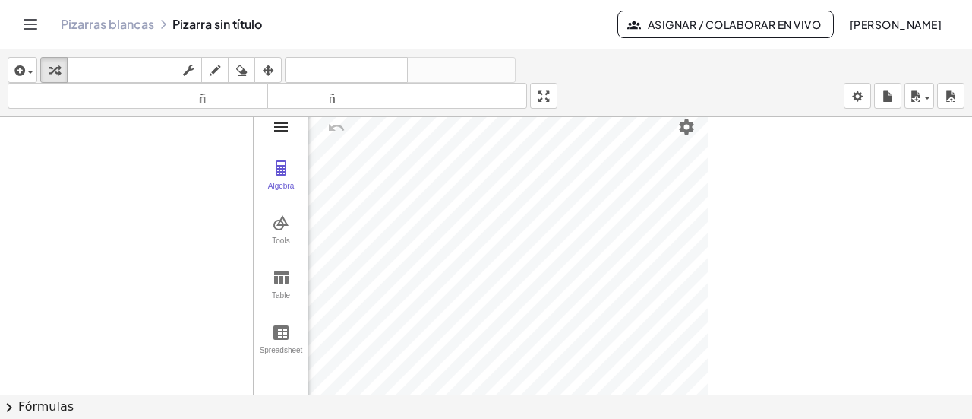
click at [283, 123] on img "Graphing Calculator" at bounding box center [281, 127] width 18 height 18
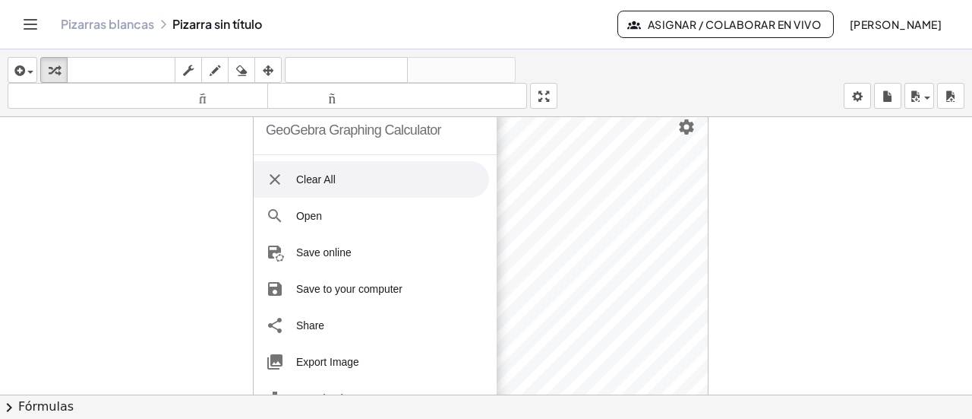
click at [361, 180] on li "Clear All" at bounding box center [372, 179] width 236 height 36
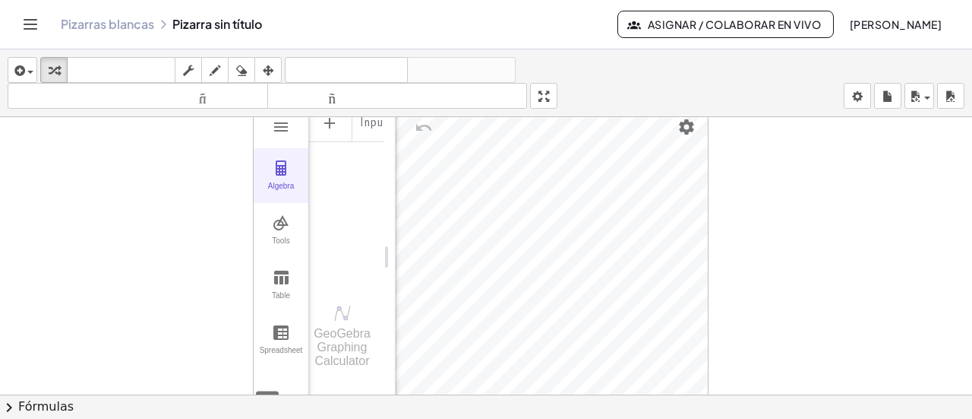
click at [287, 182] on div "Algebra" at bounding box center [281, 192] width 49 height 21
click at [281, 172] on img "Graphing Calculator" at bounding box center [281, 168] width 18 height 18
click at [277, 384] on img "Graphing Calculator" at bounding box center [267, 398] width 27 height 27
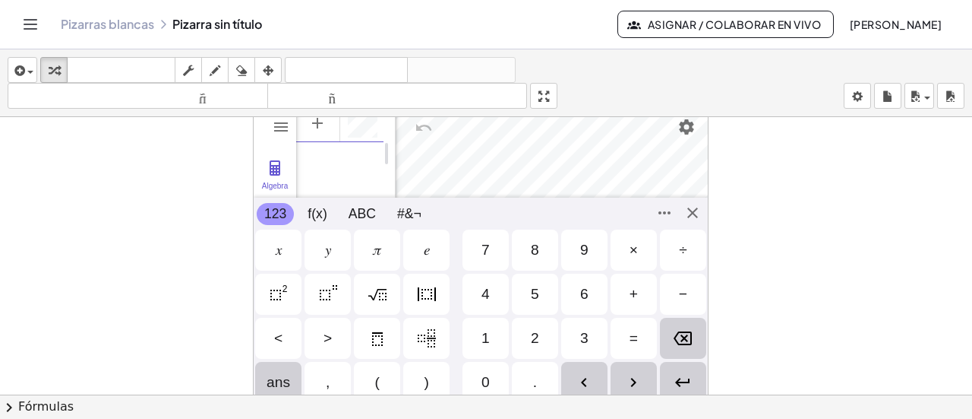
click at [280, 258] on div "𝑥" at bounding box center [279, 250] width 6 height 18
click at [281, 292] on img "Squared" at bounding box center [279, 294] width 18 height 18
click at [495, 292] on div "+" at bounding box center [634, 294] width 8 height 18
click at [495, 332] on div "3" at bounding box center [584, 338] width 46 height 41
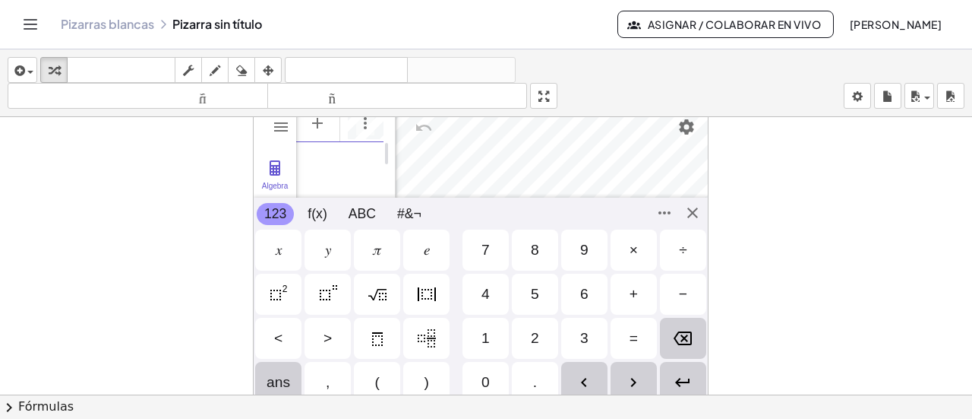
scroll to position [0, 17]
click at [495, 376] on img "Enter" at bounding box center [683, 382] width 18 height 18
click at [495, 284] on div at bounding box center [486, 406] width 972 height 578
click at [495, 210] on button "Commands" at bounding box center [665, 213] width 24 height 24
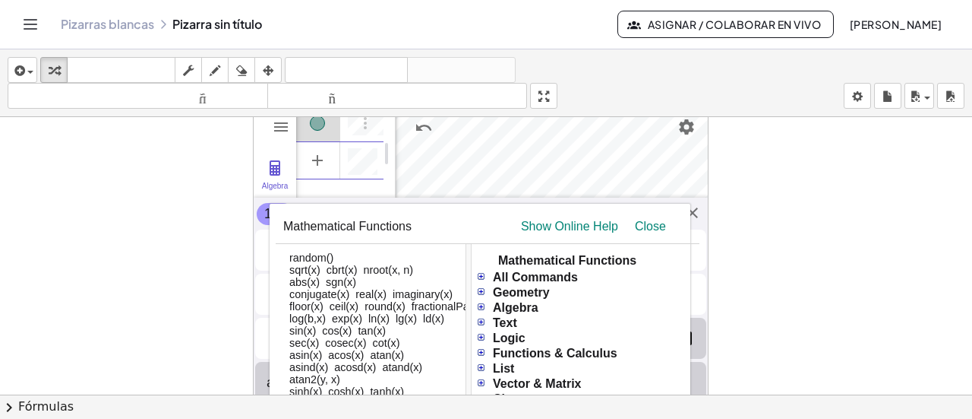
click at [495, 212] on table "Mathematical Functions Show Online Help Close" at bounding box center [488, 227] width 424 height 34
click at [495, 213] on div "123 123 f(x) ABC #&¬" at bounding box center [481, 214] width 454 height 32
click at [495, 214] on div "GeoGebra Graphing Calculator Clear All Open Save online Save to your computer S…" at bounding box center [481, 257] width 456 height 304
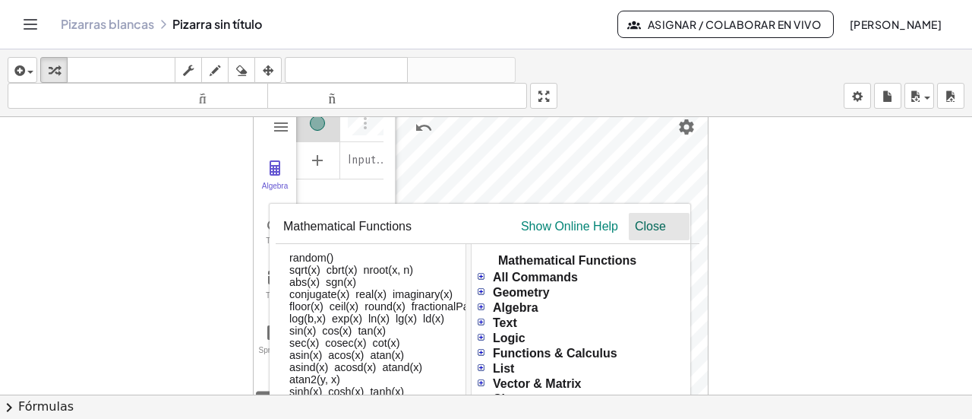
click at [495, 227] on div "Close" at bounding box center [659, 227] width 49 height 14
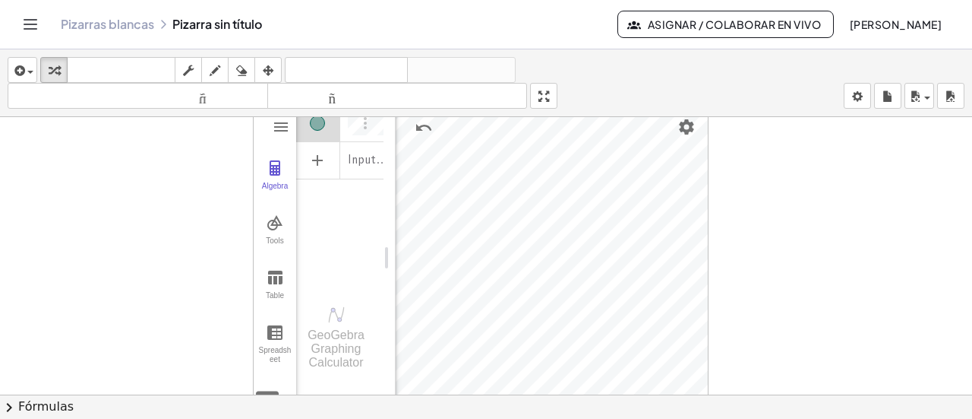
click at [495, 370] on div at bounding box center [486, 406] width 972 height 578
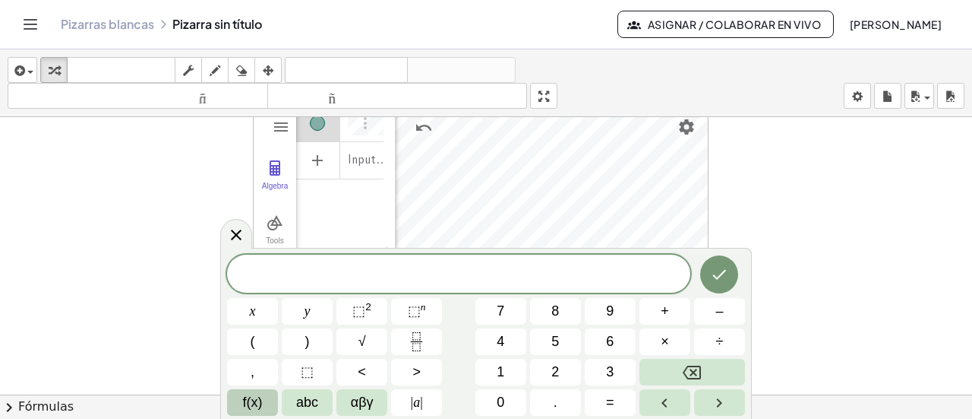
click at [495, 220] on div at bounding box center [486, 406] width 972 height 578
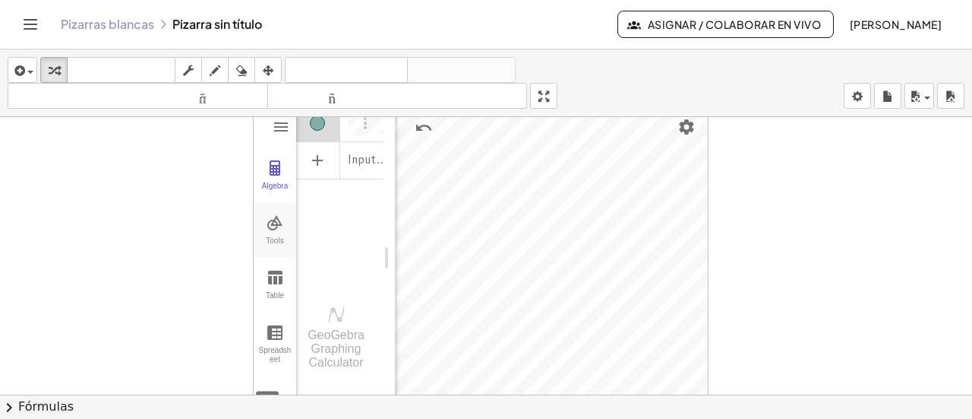
click at [276, 219] on img "Graphing Calculator" at bounding box center [275, 222] width 18 height 18
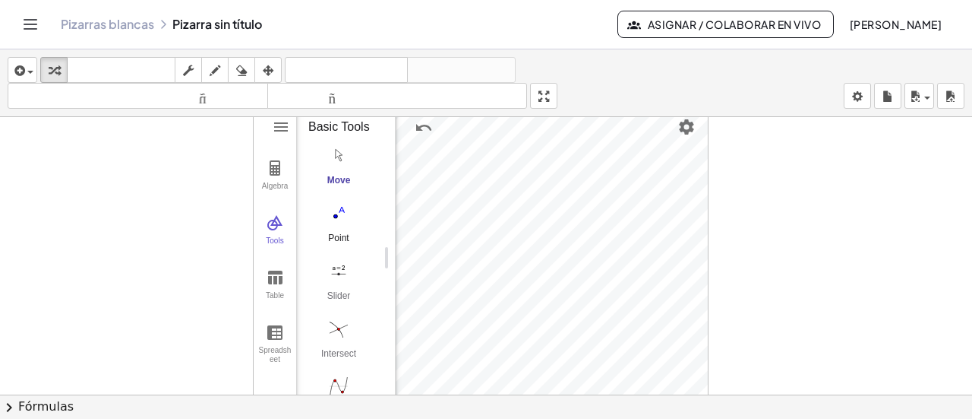
click at [331, 225] on img "Point. Select position or line, function, or curve" at bounding box center [338, 213] width 61 height 24
click at [340, 167] on img "Move. Drag or select object" at bounding box center [338, 155] width 61 height 24
click at [194, 210] on div at bounding box center [486, 394] width 972 height 555
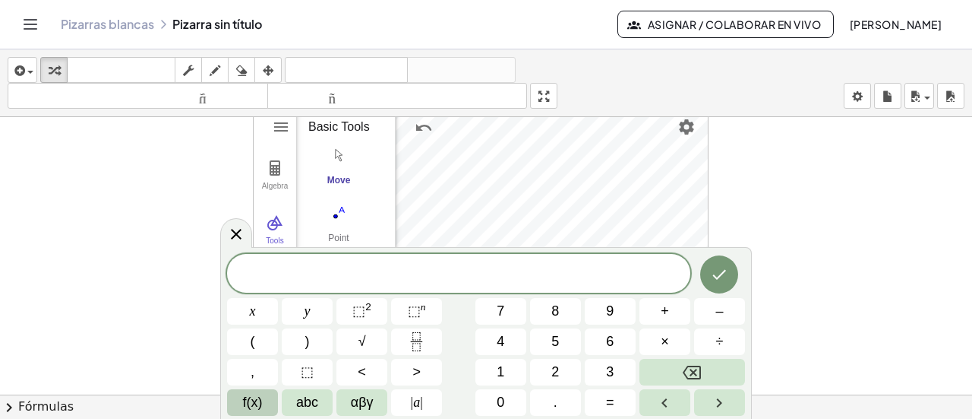
click at [450, 274] on span at bounding box center [458, 274] width 463 height 23
click at [251, 314] on span "x" at bounding box center [253, 311] width 6 height 21
click at [375, 318] on button "⬚ 2" at bounding box center [362, 311] width 51 height 27
click at [495, 268] on icon "Hecho" at bounding box center [719, 271] width 18 height 18
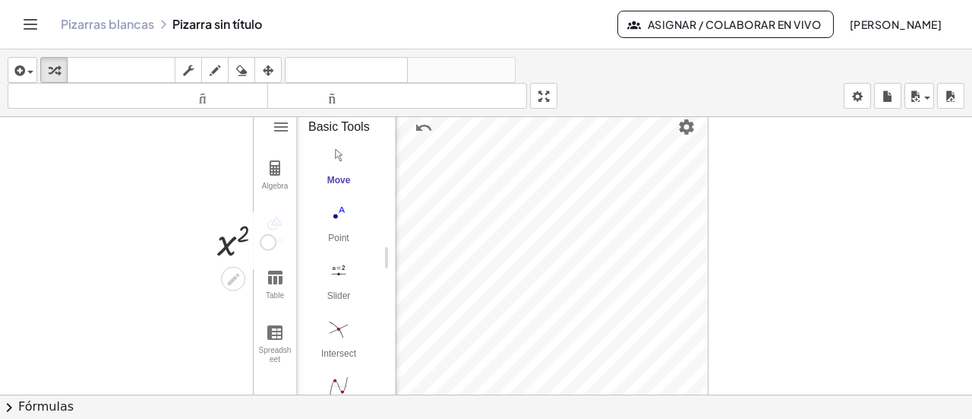
click at [230, 255] on div at bounding box center [247, 241] width 74 height 50
click at [232, 288] on div at bounding box center [233, 279] width 24 height 24
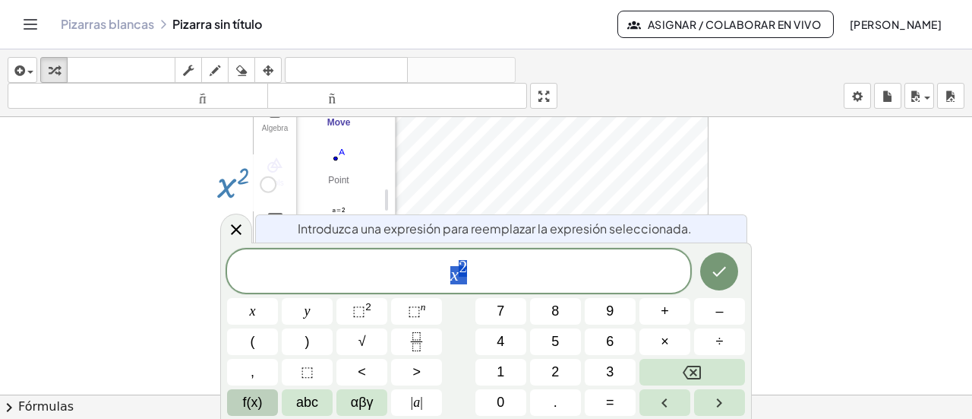
scroll to position [58, 0]
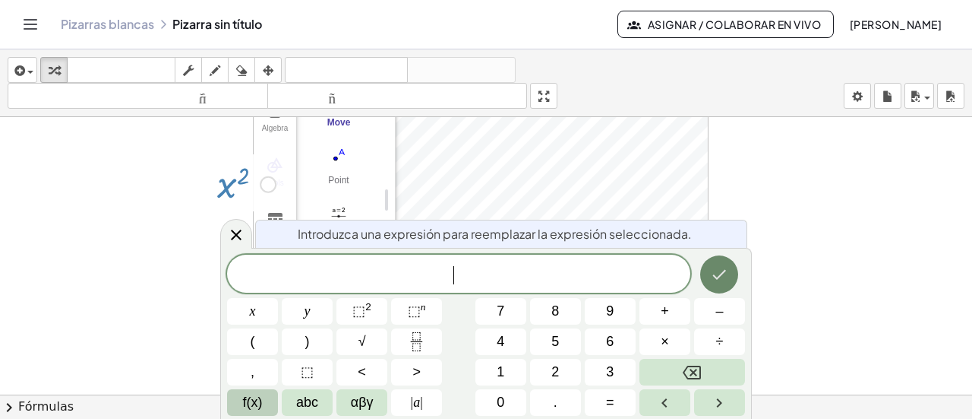
click at [495, 285] on button "Hecho" at bounding box center [719, 274] width 38 height 38
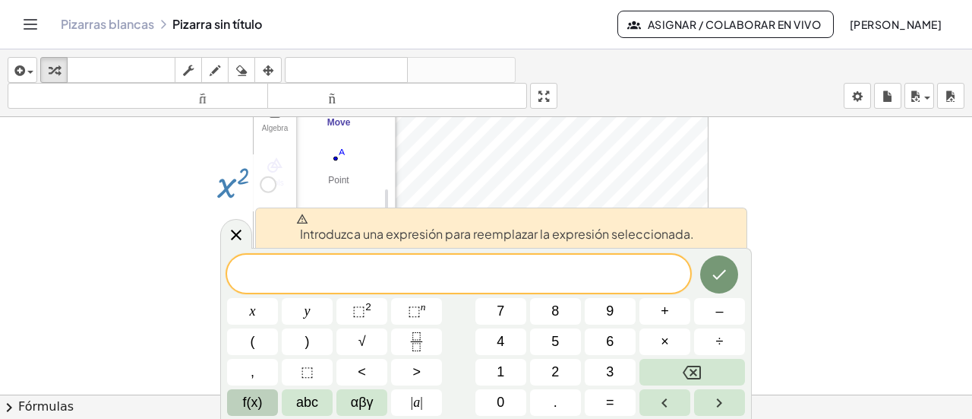
click at [495, 266] on div at bounding box center [486, 336] width 972 height 555
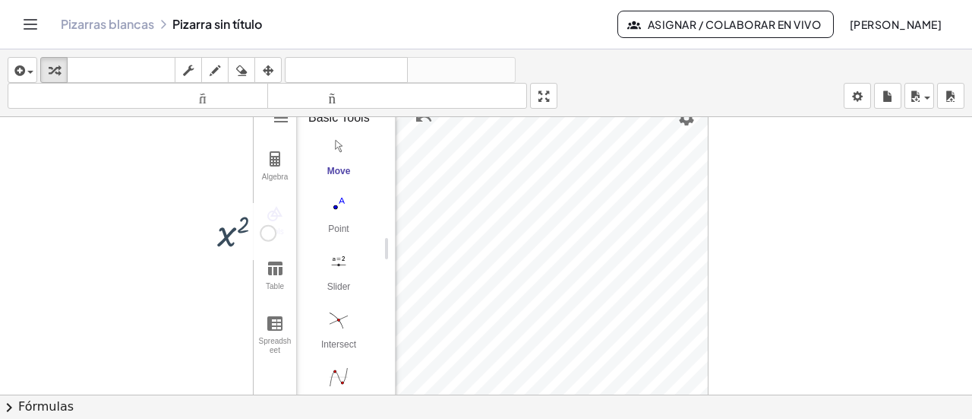
scroll to position [0, 0]
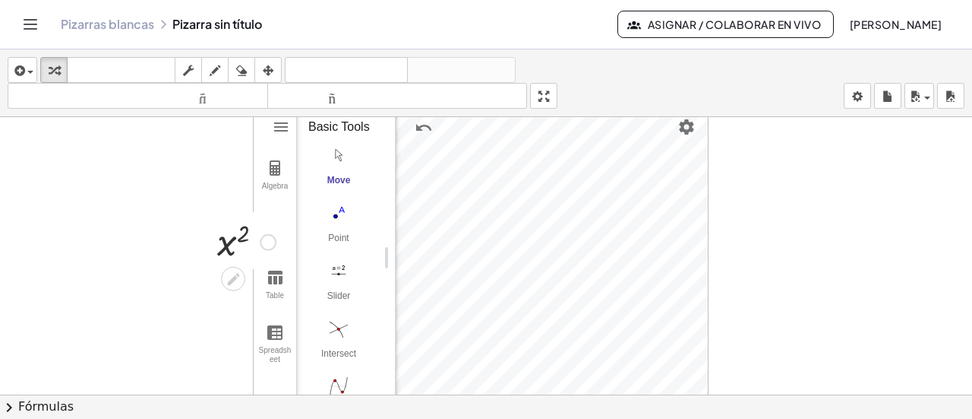
click at [264, 240] on div at bounding box center [268, 241] width 17 height 17
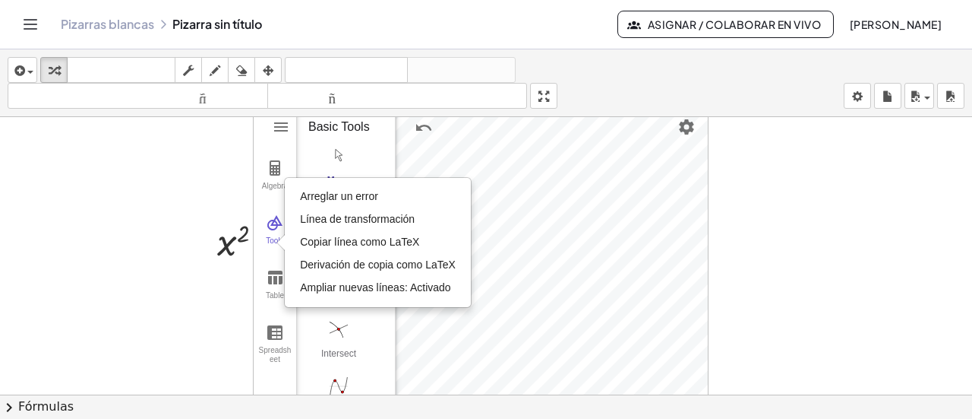
click at [495, 285] on div at bounding box center [486, 394] width 972 height 555
